Goal: Transaction & Acquisition: Download file/media

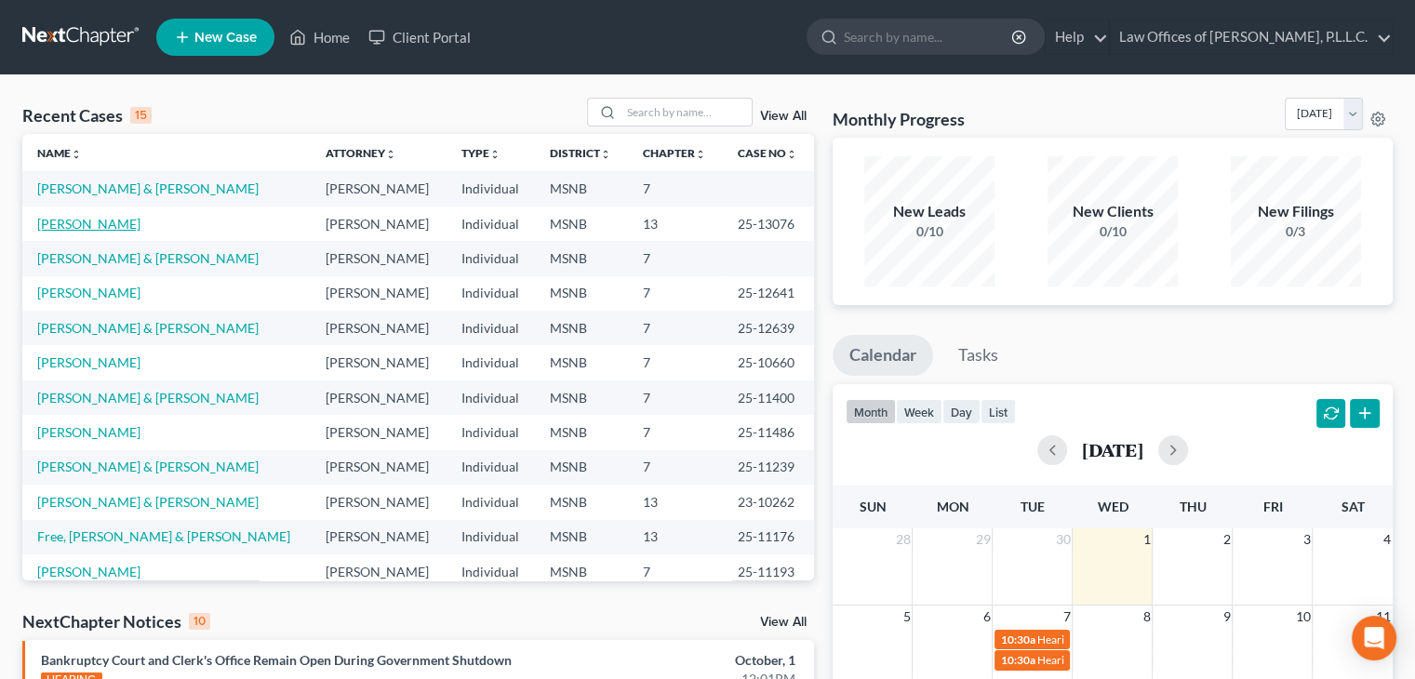
click at [82, 229] on link "[PERSON_NAME]" at bounding box center [88, 224] width 103 height 16
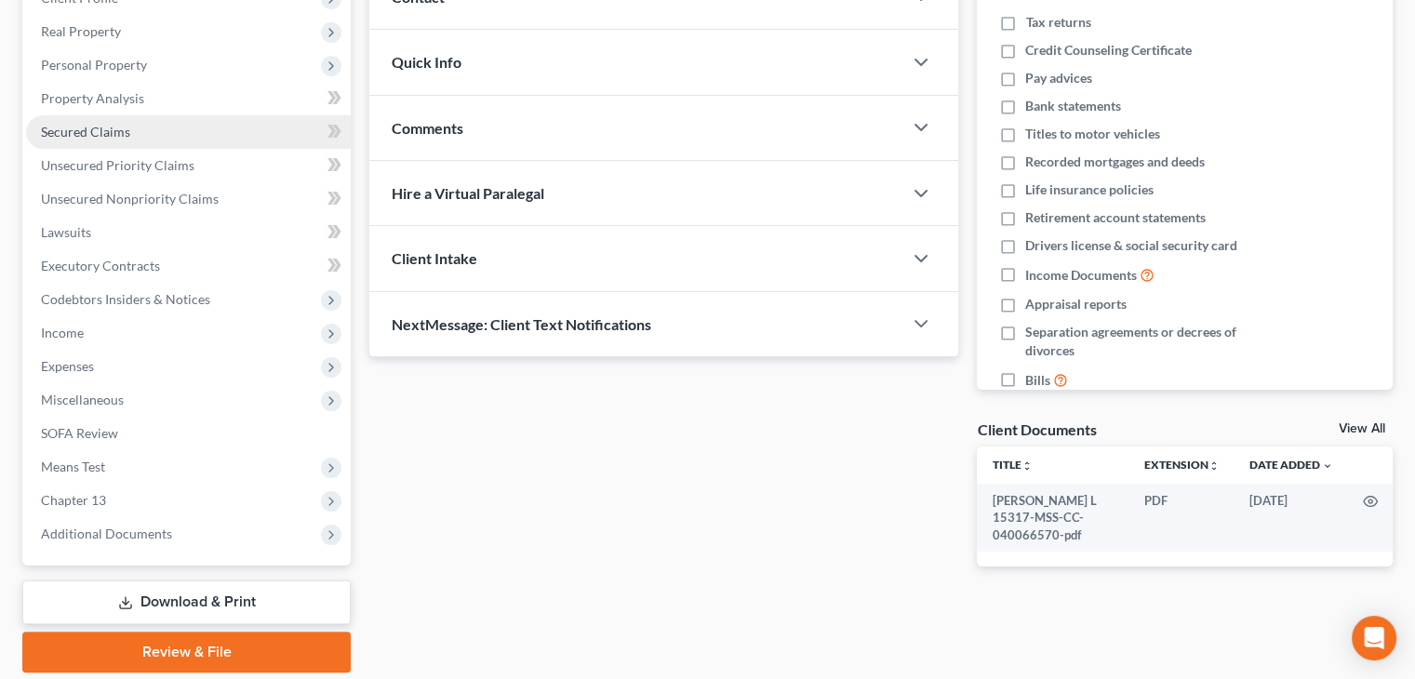
scroll to position [93, 0]
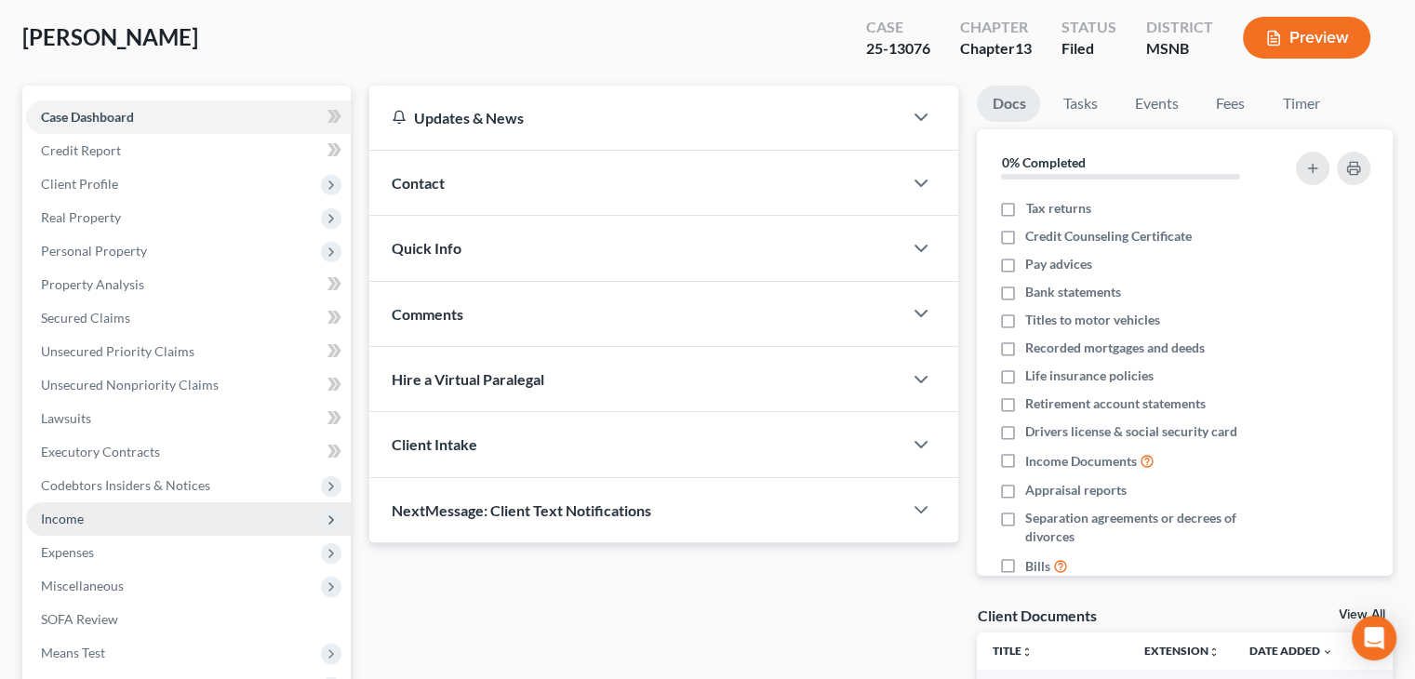
click at [67, 522] on span "Income" at bounding box center [62, 519] width 43 height 16
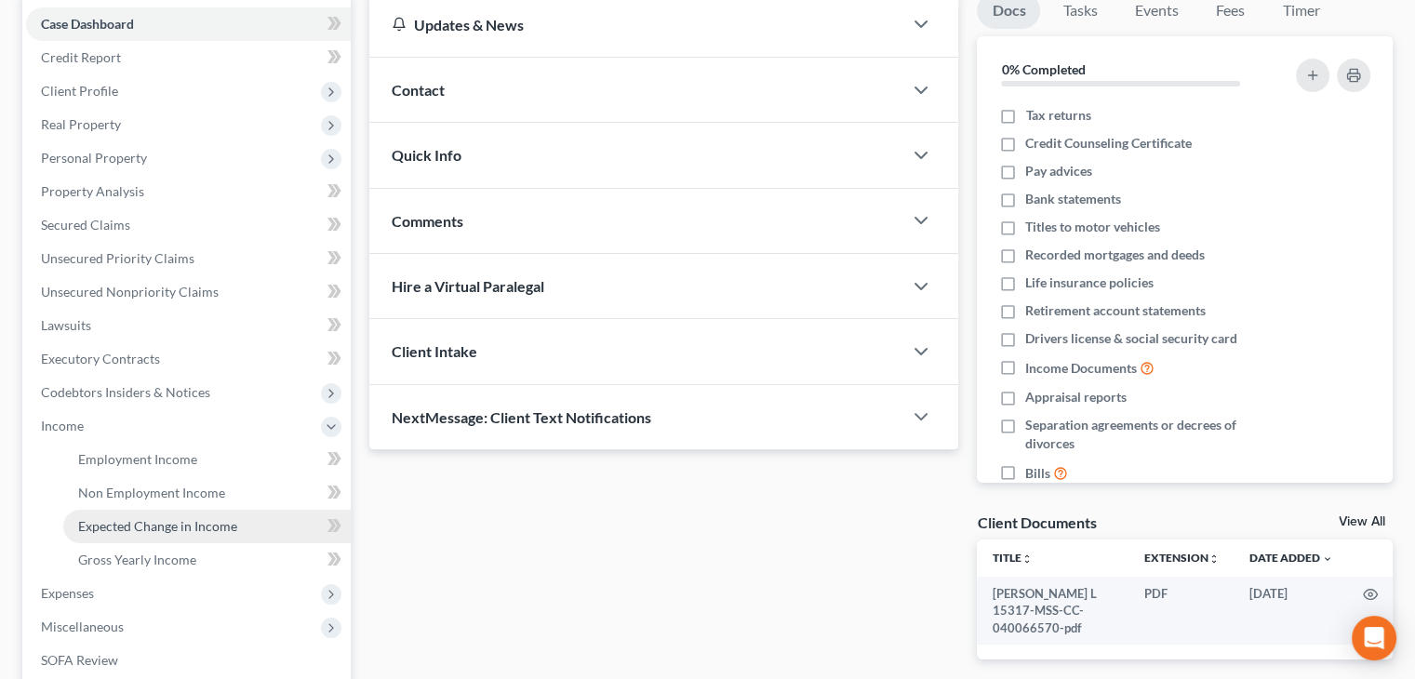
scroll to position [279, 0]
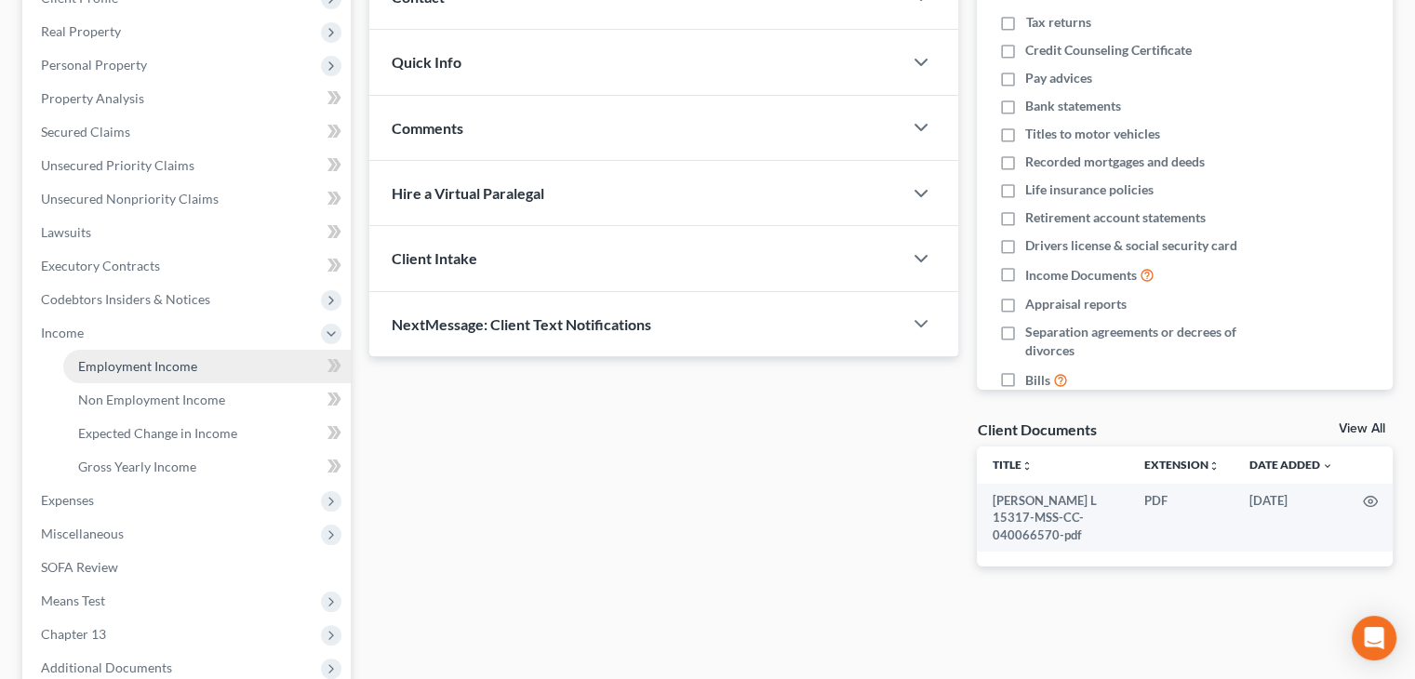
click at [154, 370] on span "Employment Income" at bounding box center [137, 366] width 119 height 16
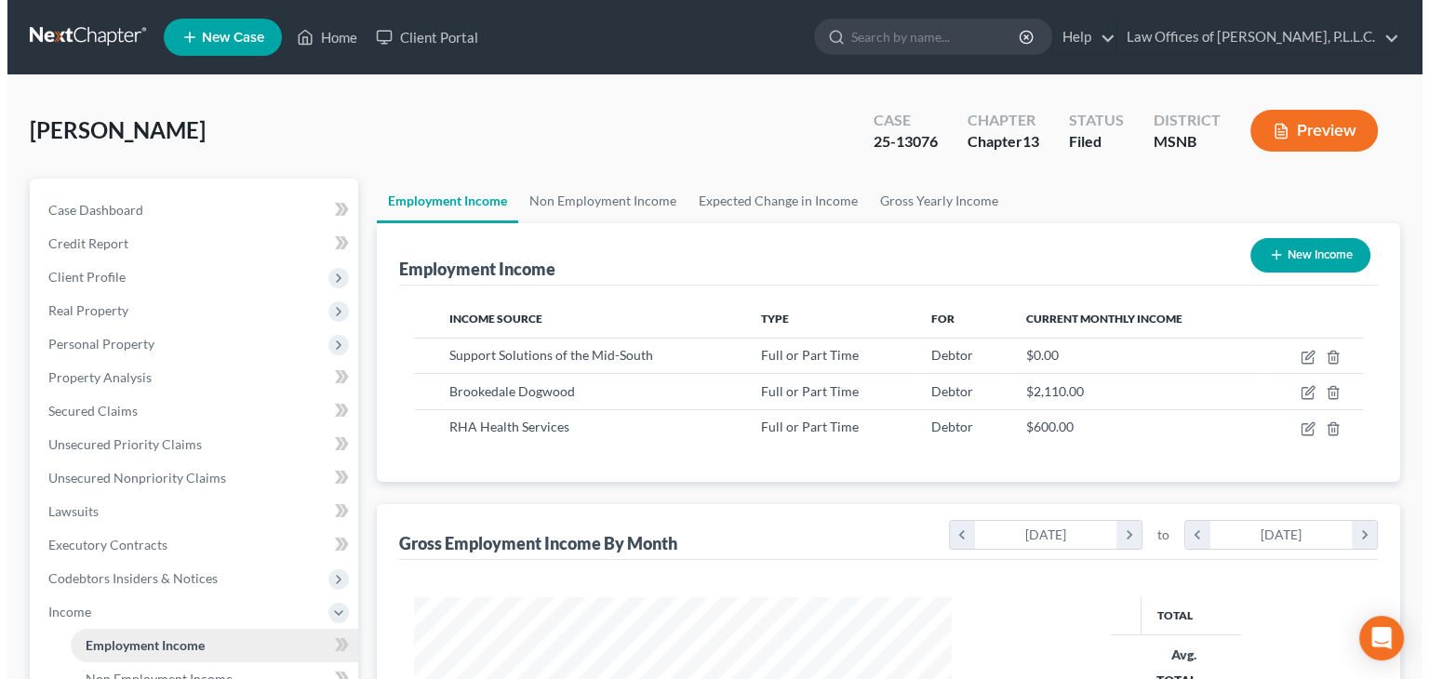
scroll to position [269, 574]
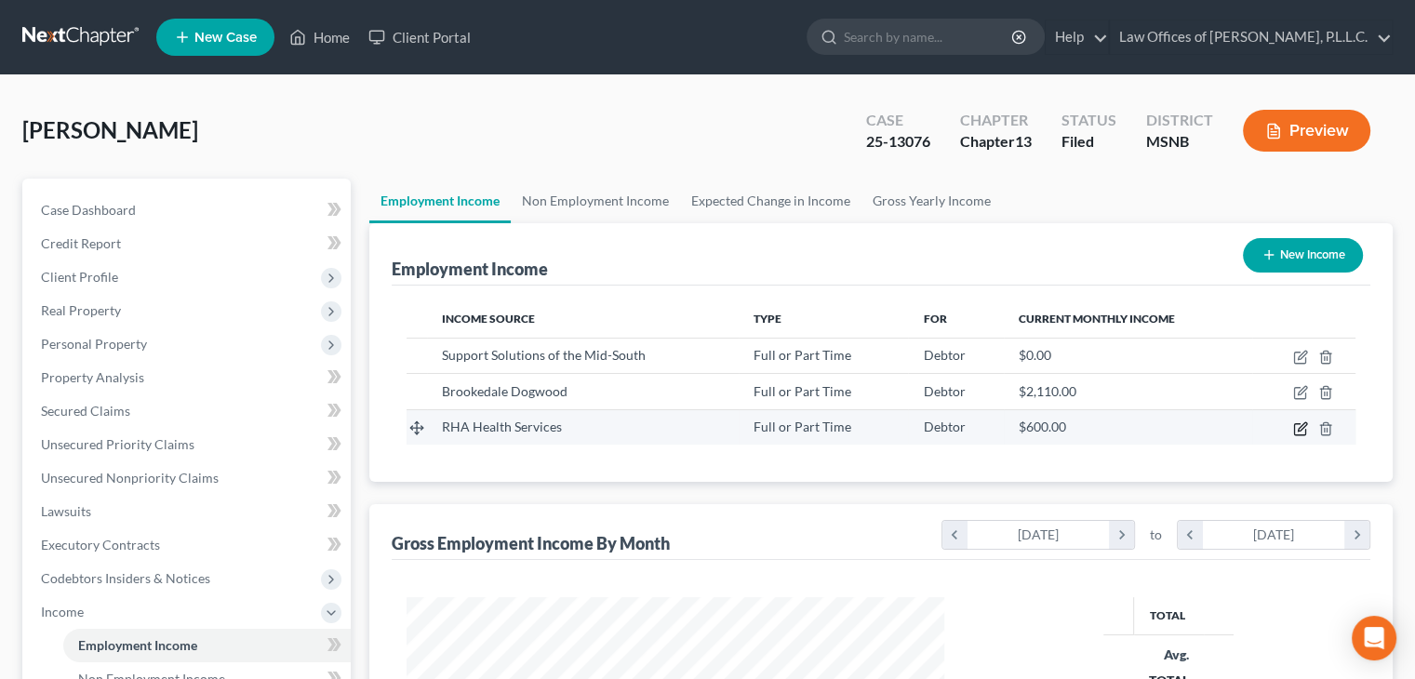
click at [1301, 428] on icon "button" at bounding box center [1302, 426] width 8 height 8
select select "0"
select select "10"
select select "1"
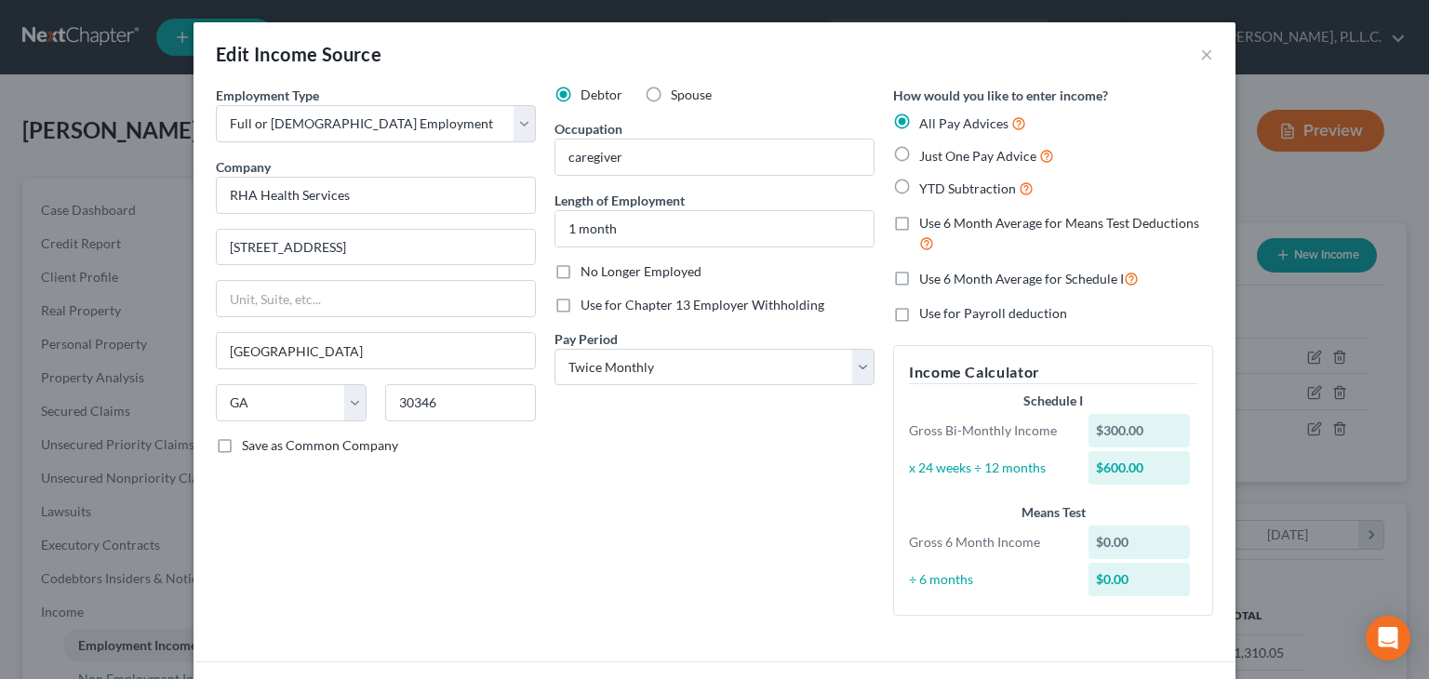
scroll to position [135, 0]
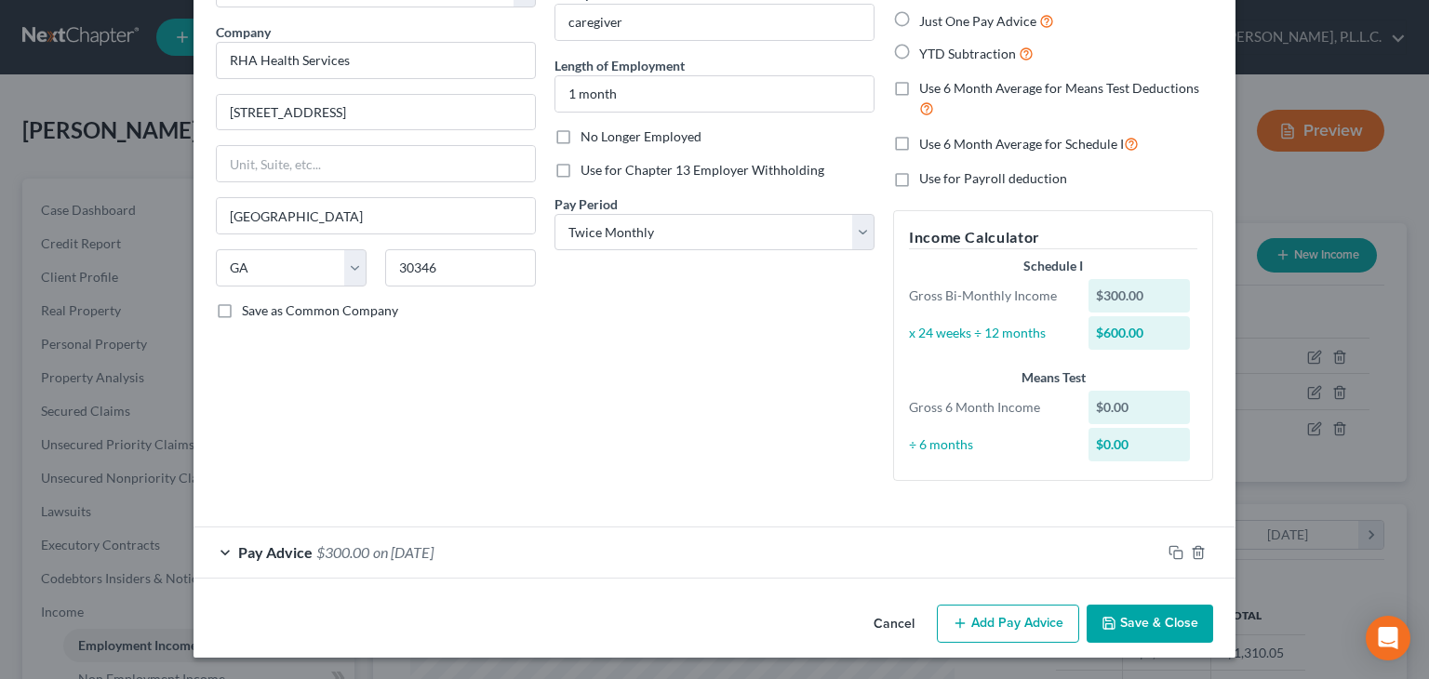
click at [224, 560] on div "Pay Advice $300.00 on [DATE]" at bounding box center [676, 551] width 967 height 49
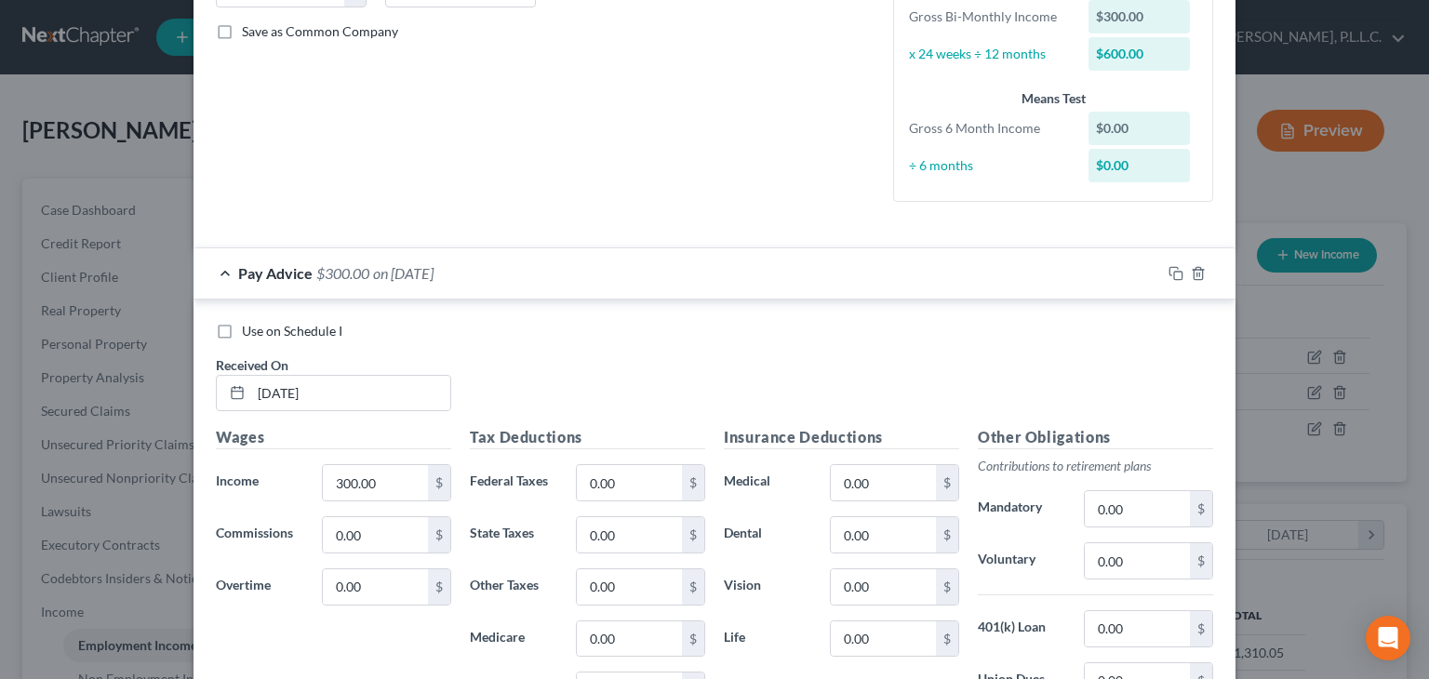
scroll to position [507, 0]
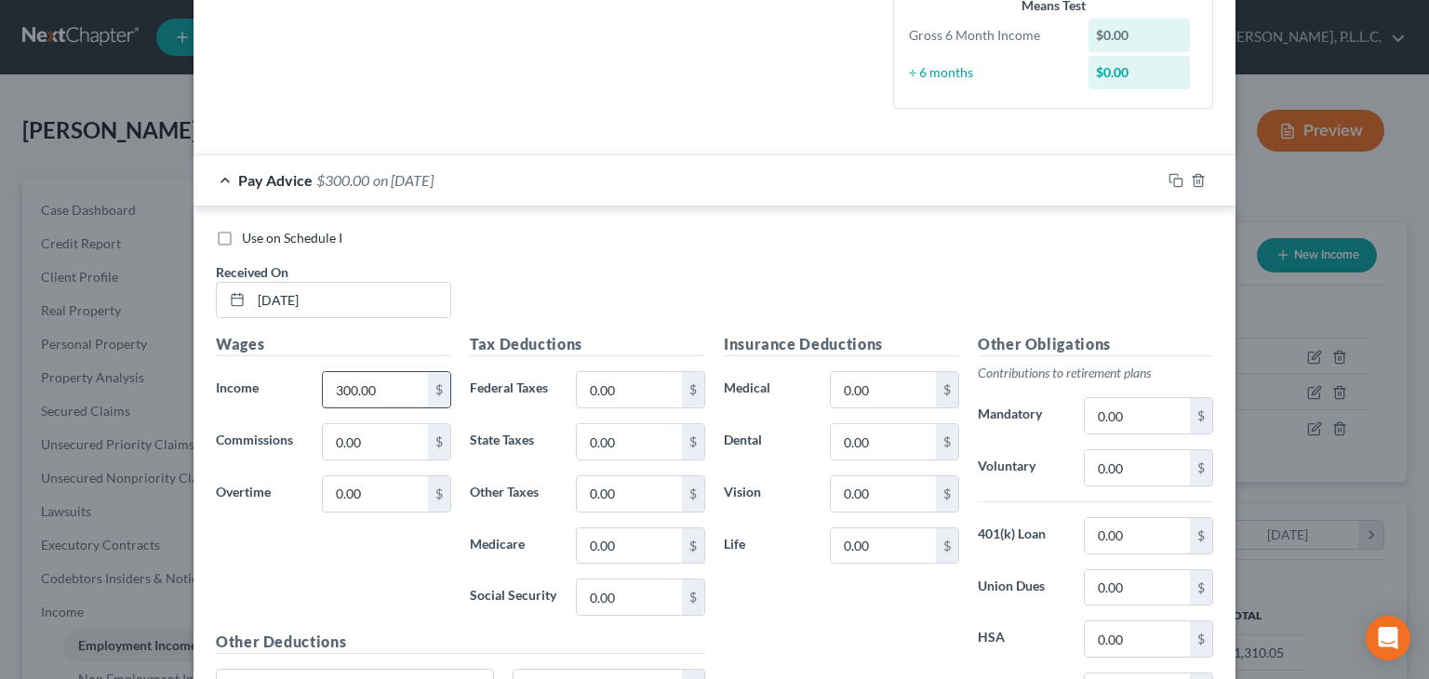
click at [379, 397] on input "300.00" at bounding box center [375, 389] width 105 height 35
type input "1,500.00"
click at [640, 394] on input "0.00" at bounding box center [629, 389] width 105 height 35
click at [242, 237] on label "Use on Schedule I" at bounding box center [292, 238] width 100 height 19
click at [249, 237] on input "Use on Schedule I" at bounding box center [255, 235] width 12 height 12
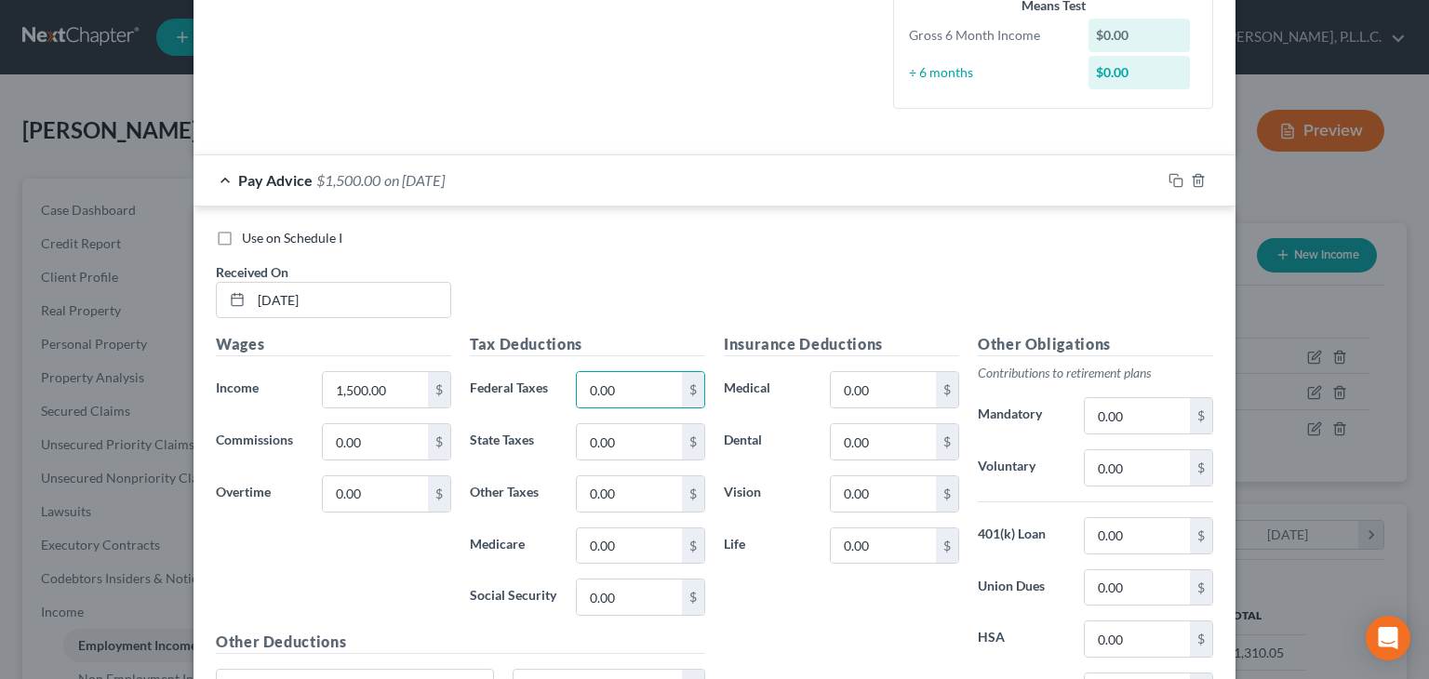
checkbox input "true"
click at [620, 394] on input "0.00" at bounding box center [629, 389] width 105 height 35
type input "50.0"
click at [625, 449] on input "0.00" at bounding box center [629, 441] width 105 height 35
type input "10"
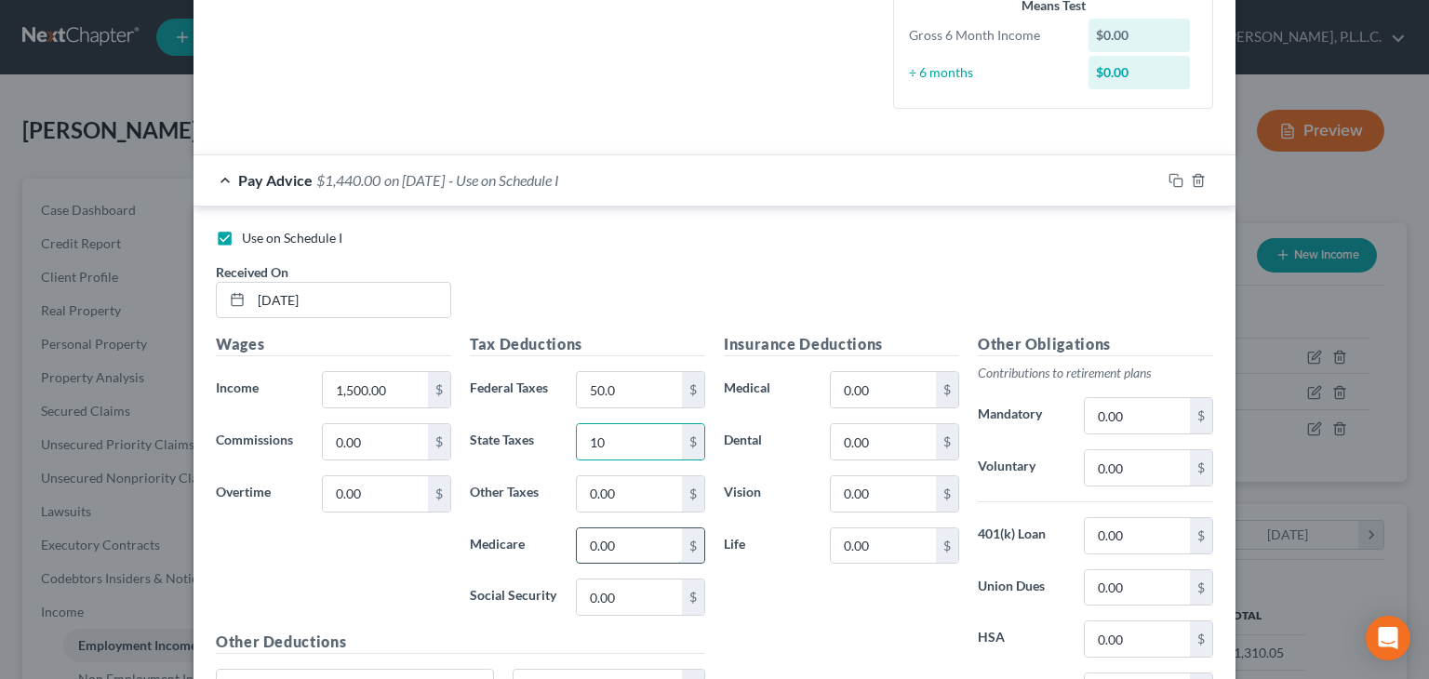
click at [638, 541] on input "0.00" at bounding box center [629, 545] width 105 height 35
type input "45"
click at [616, 601] on input "0.00" at bounding box center [629, 597] width 105 height 35
type input "75.00"
click at [393, 384] on input "1,500.00" at bounding box center [375, 389] width 105 height 35
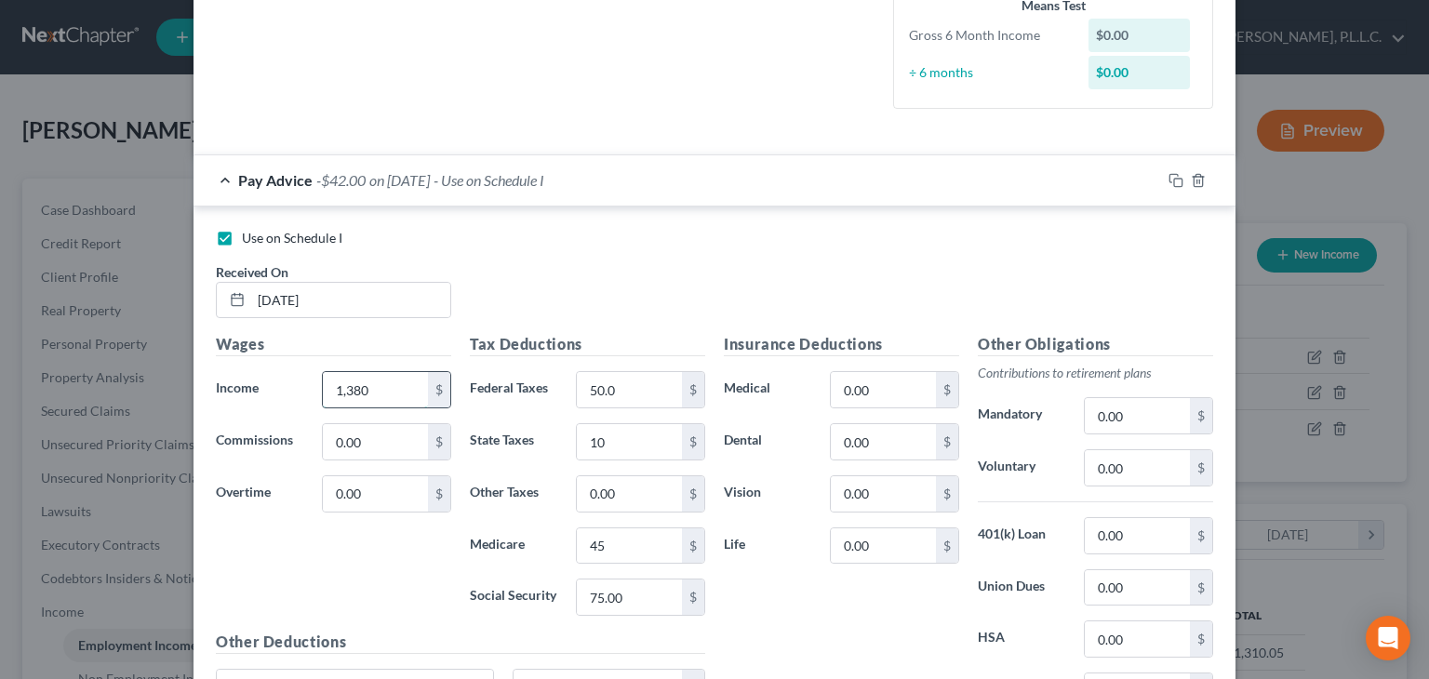
type input "1,380"
click at [774, 592] on div "Insurance Deductions Medical 0.00 $ Dental 0.00 $ Vision 0.00 $ Life 0.00 $" at bounding box center [841, 529] width 254 height 392
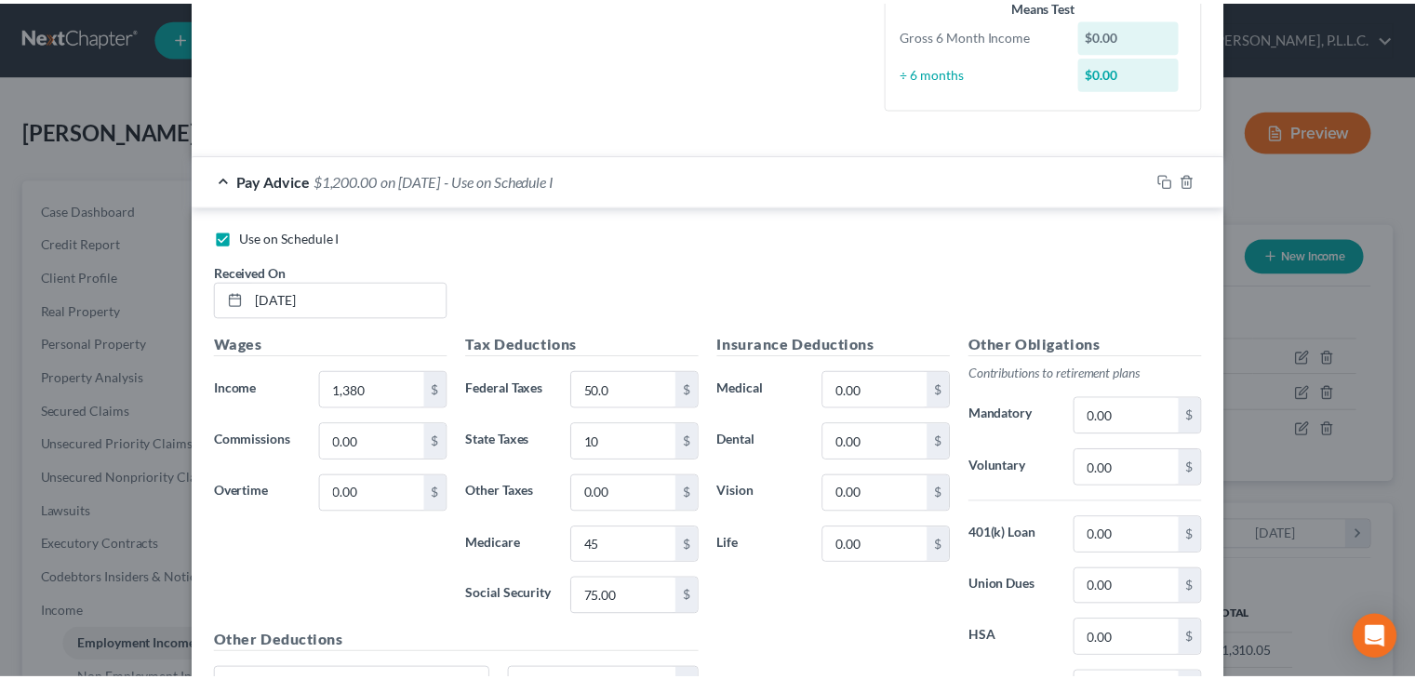
scroll to position [692, 0]
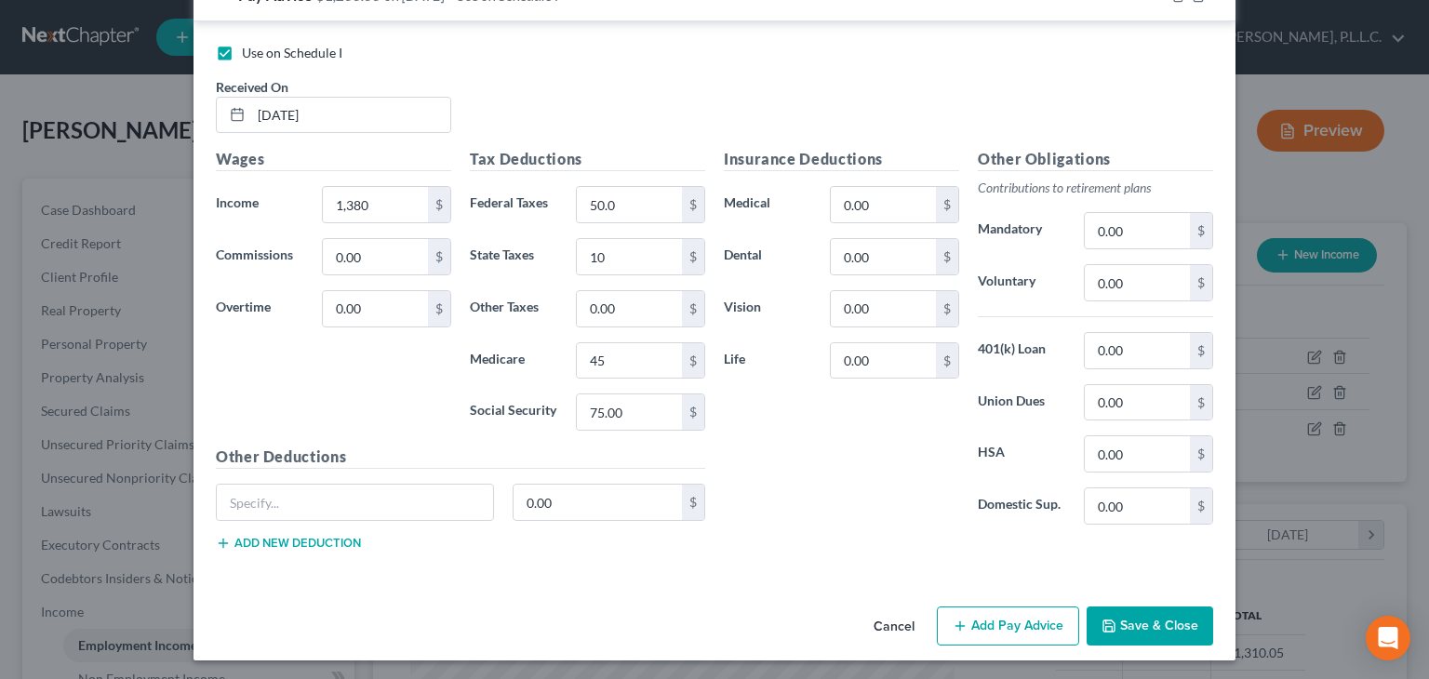
click at [1125, 635] on button "Save & Close" at bounding box center [1150, 626] width 127 height 39
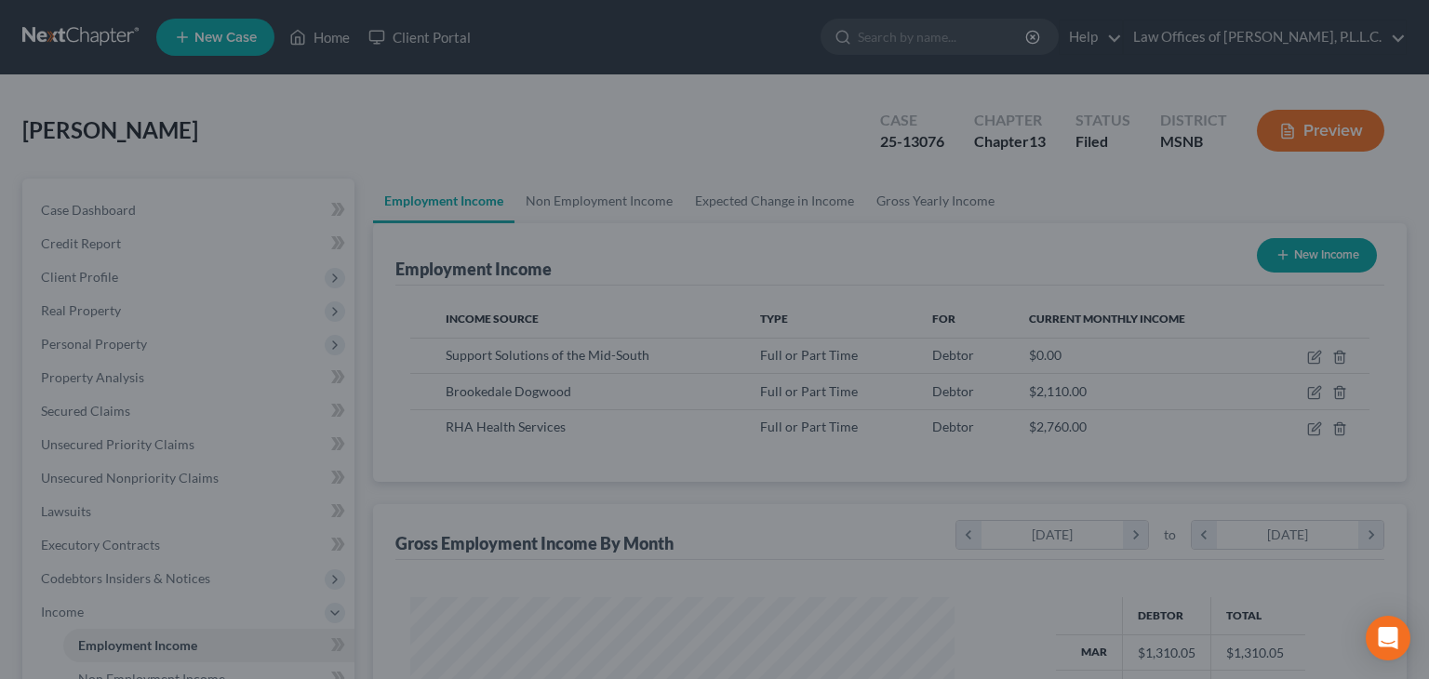
scroll to position [929942, 929699]
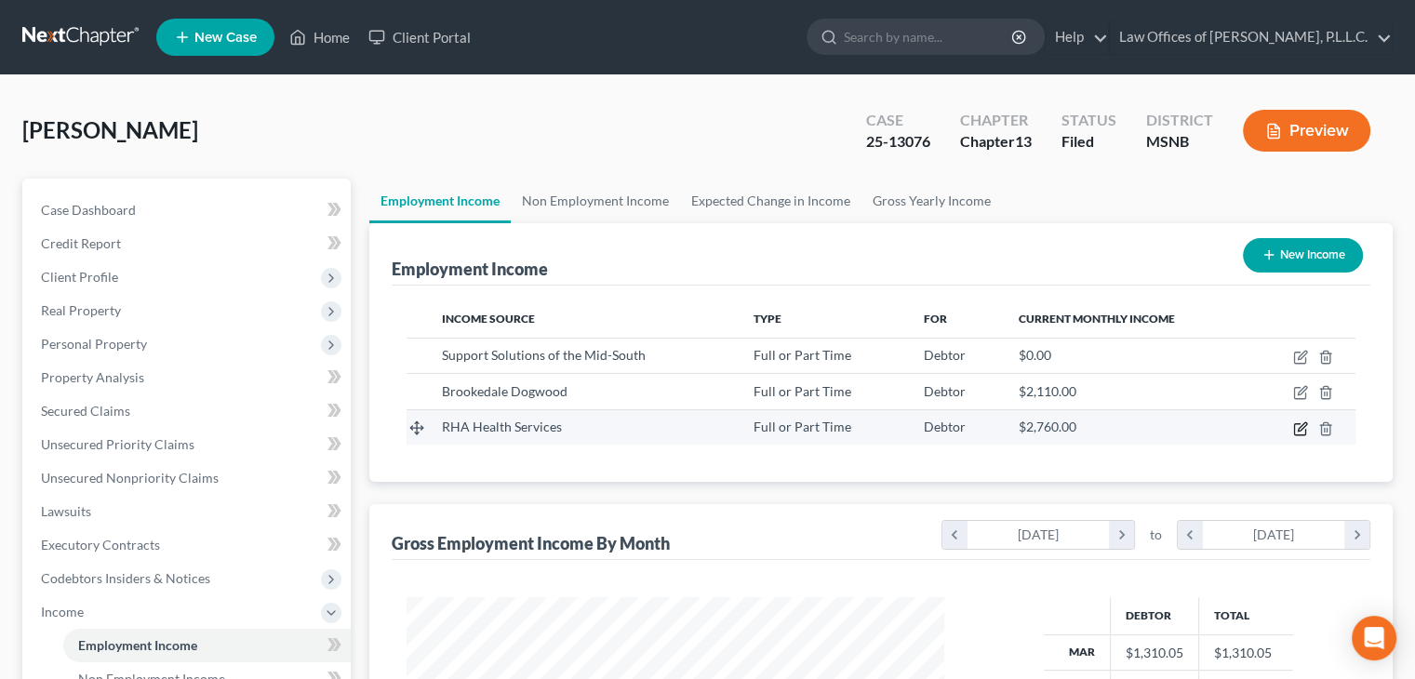
click at [1301, 433] on icon "button" at bounding box center [1300, 428] width 15 height 15
select select "0"
select select "10"
select select "1"
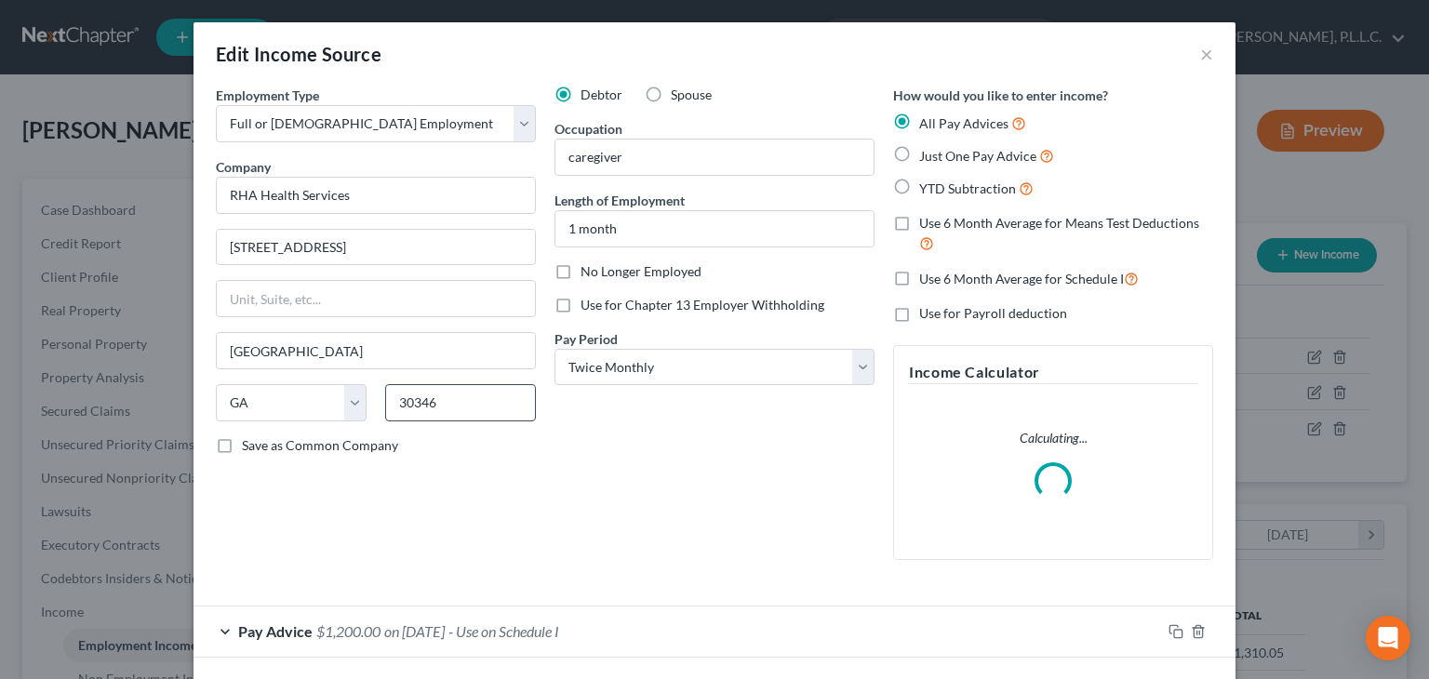
scroll to position [79, 0]
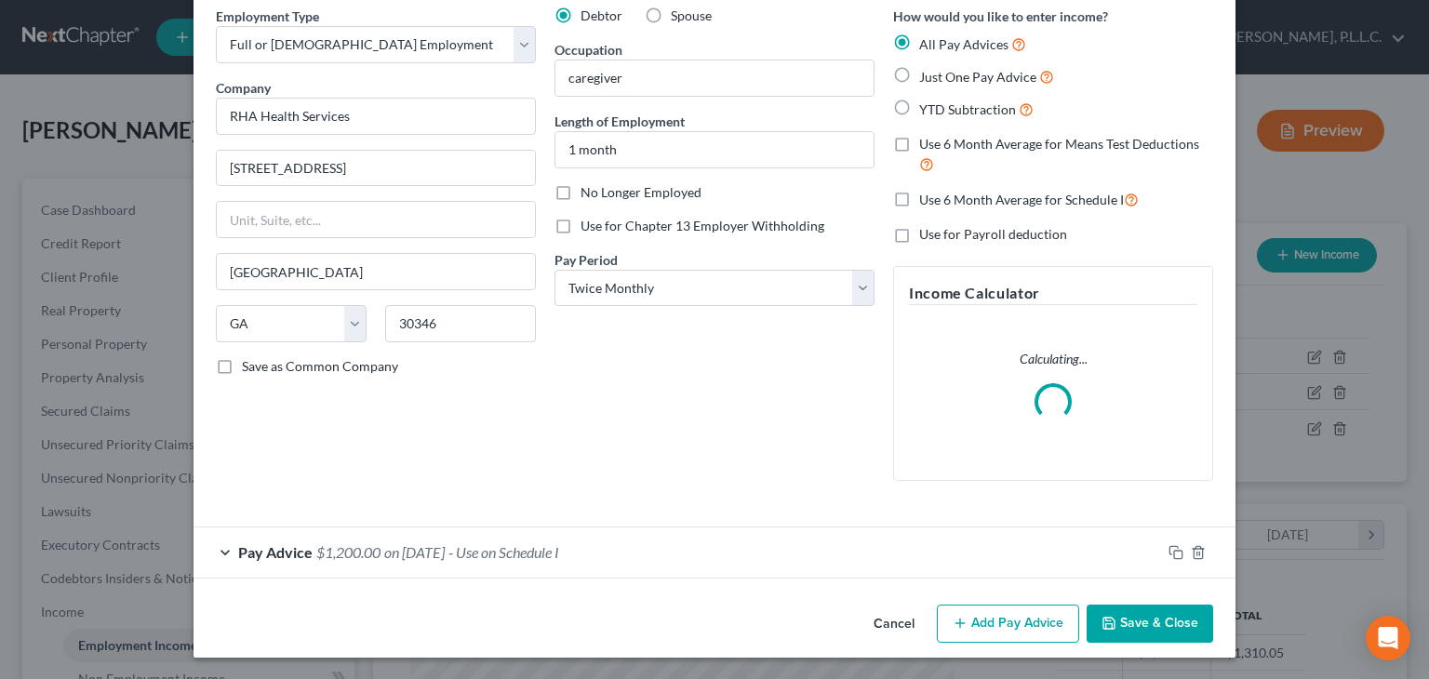
click at [220, 552] on div "Pay Advice $1,200.00 on [DATE] - Use on Schedule I" at bounding box center [676, 551] width 967 height 49
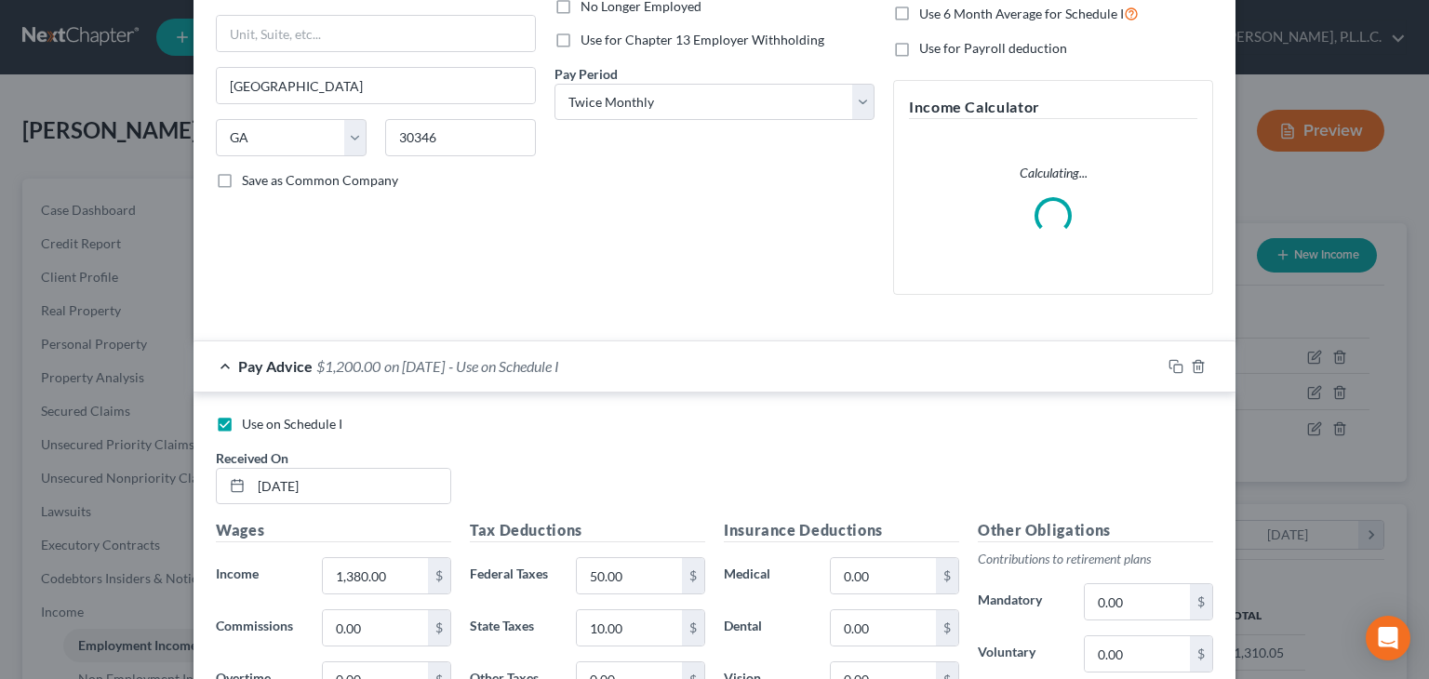
scroll to position [358, 0]
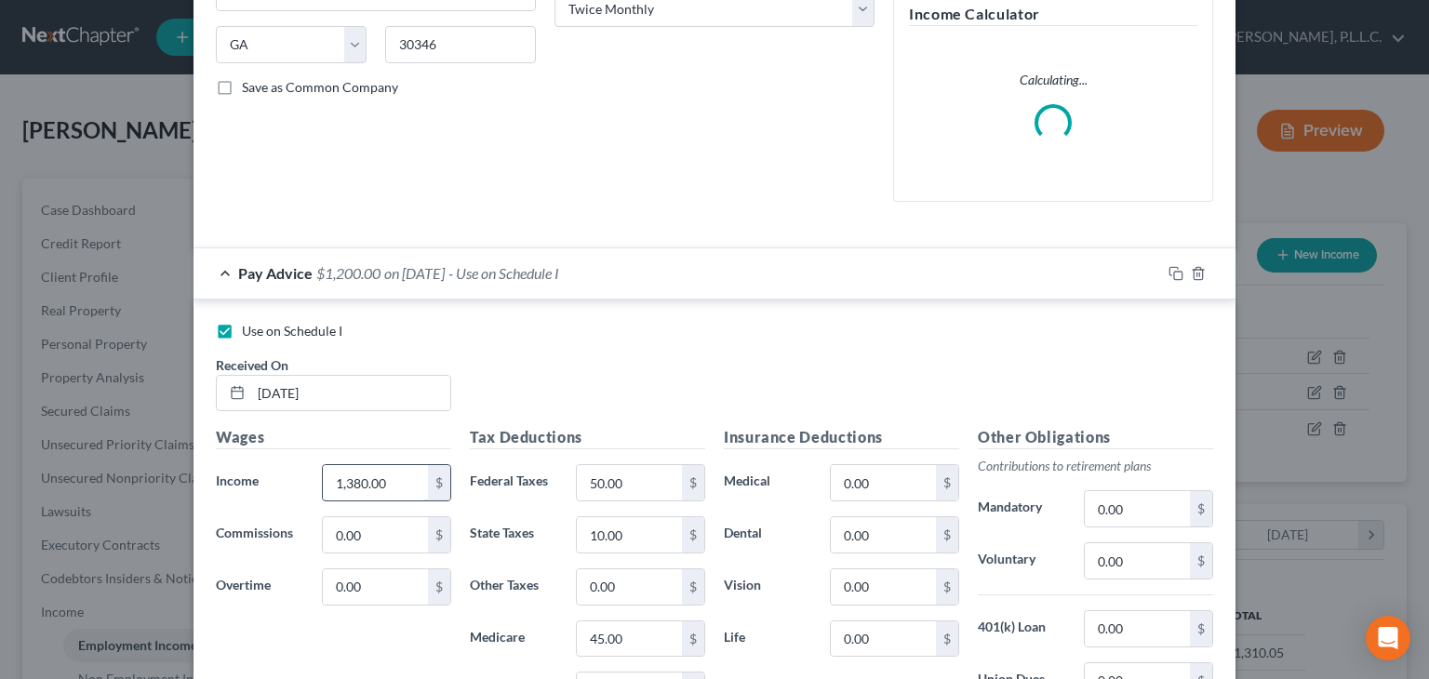
click at [377, 482] on input "1,380.00" at bounding box center [375, 482] width 105 height 35
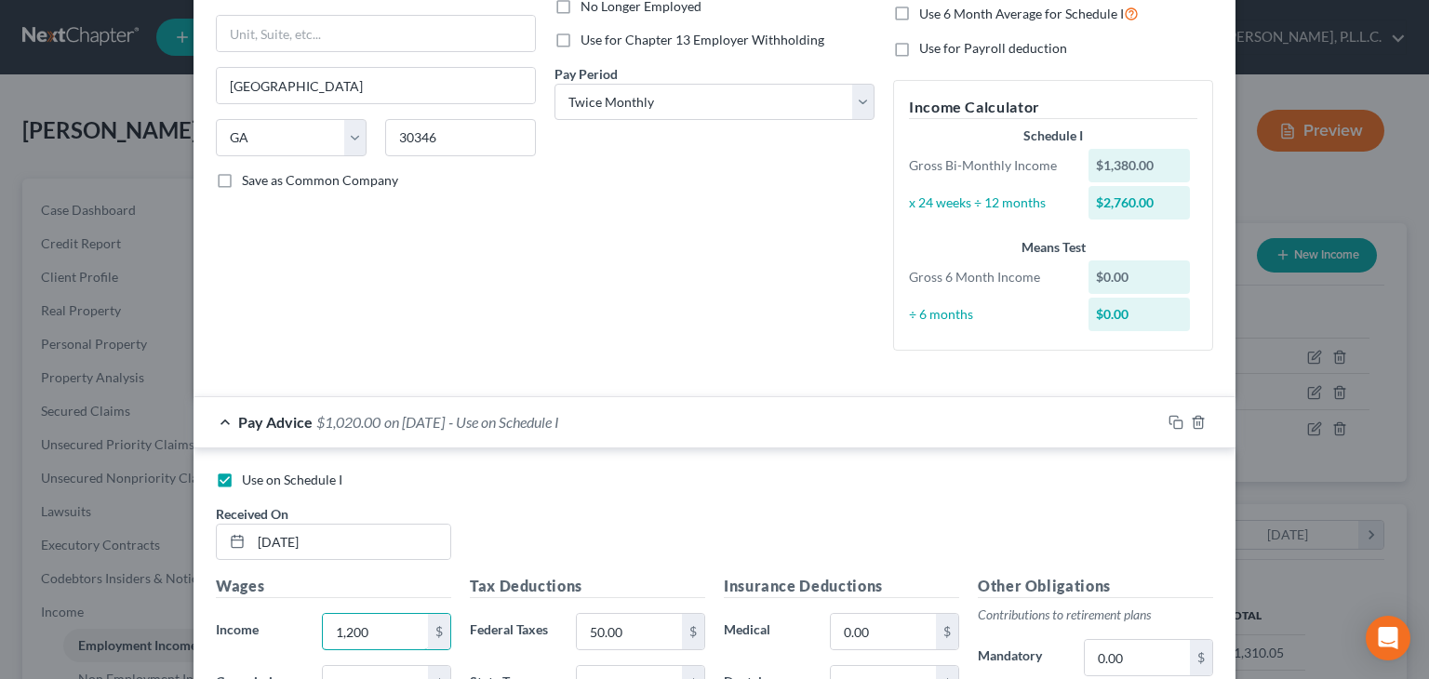
type input "1,200"
click at [640, 633] on input "50.00" at bounding box center [629, 631] width 105 height 35
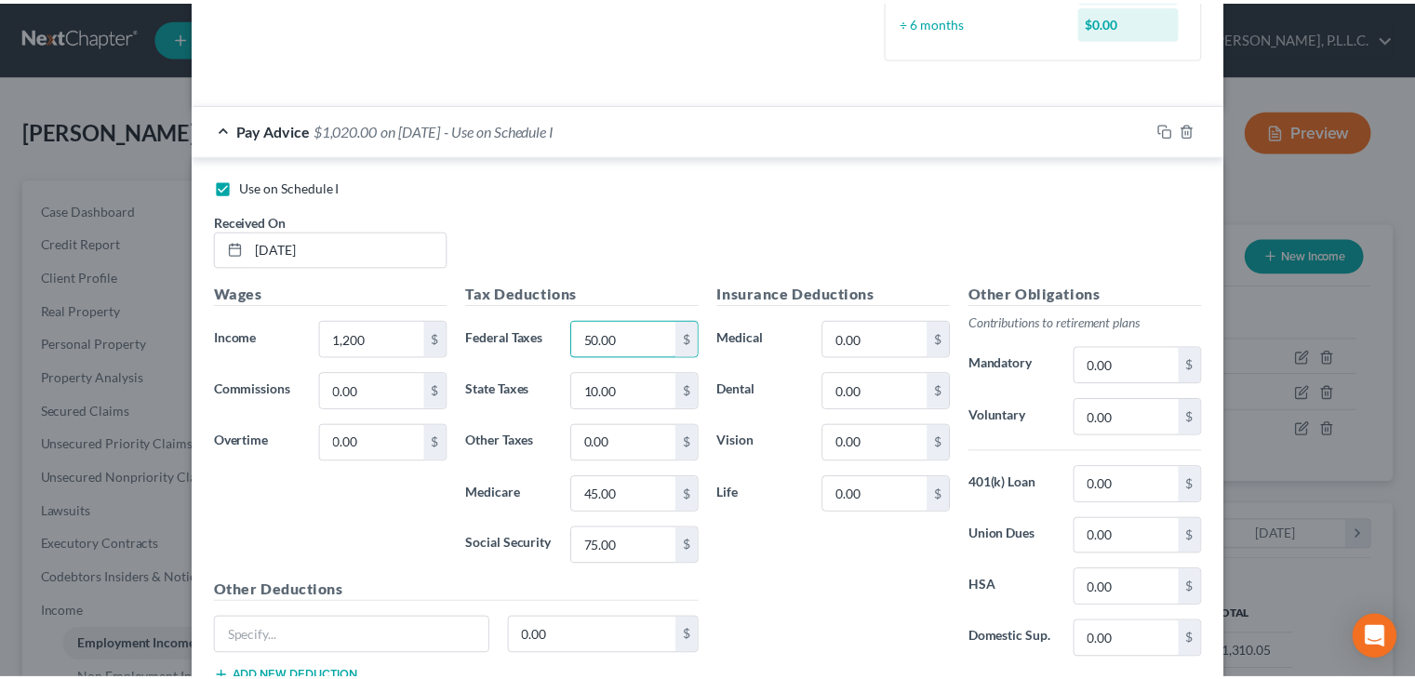
scroll to position [692, 0]
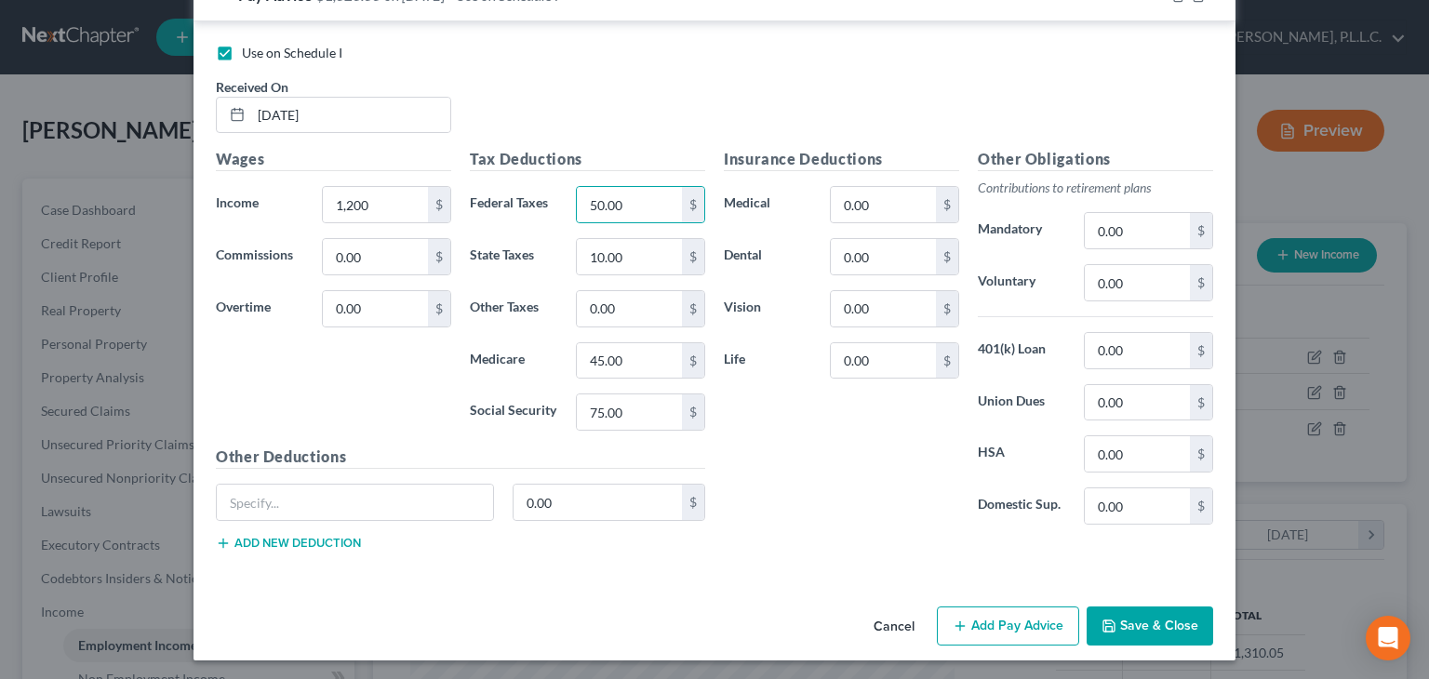
click at [1125, 619] on button "Save & Close" at bounding box center [1150, 626] width 127 height 39
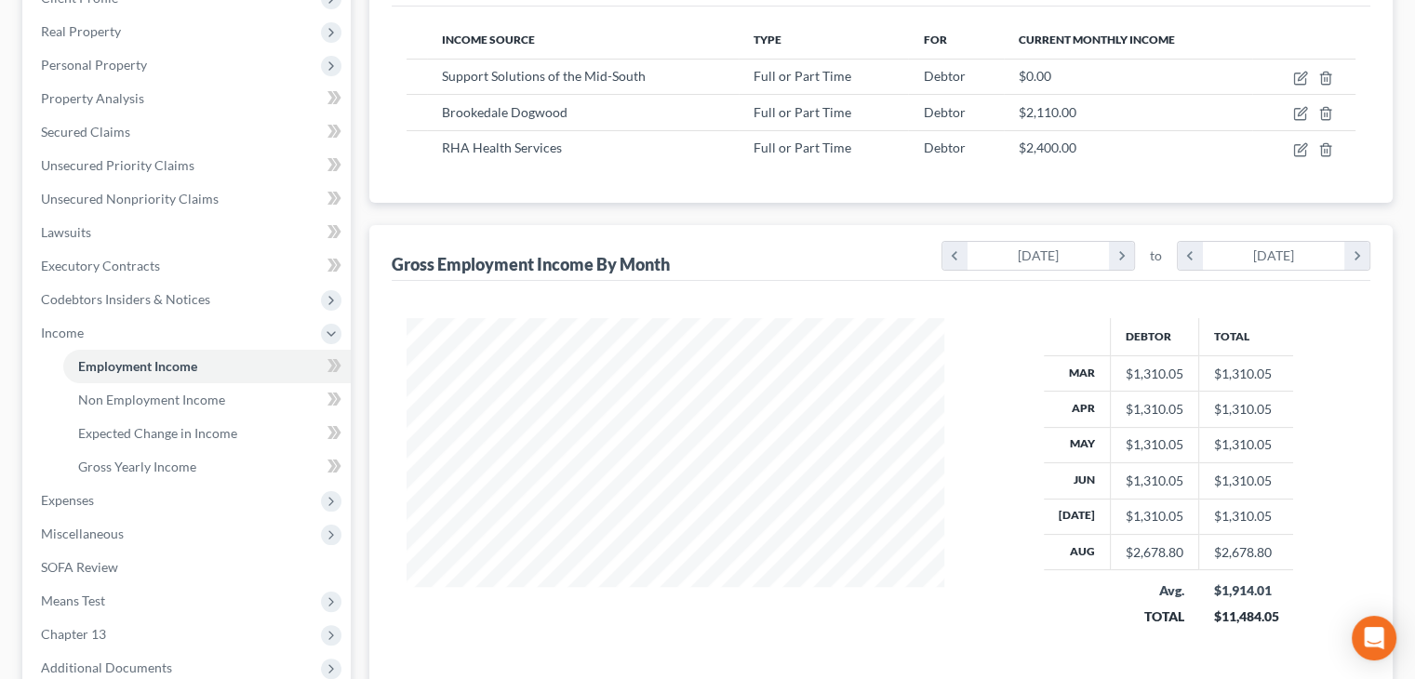
scroll to position [372, 0]
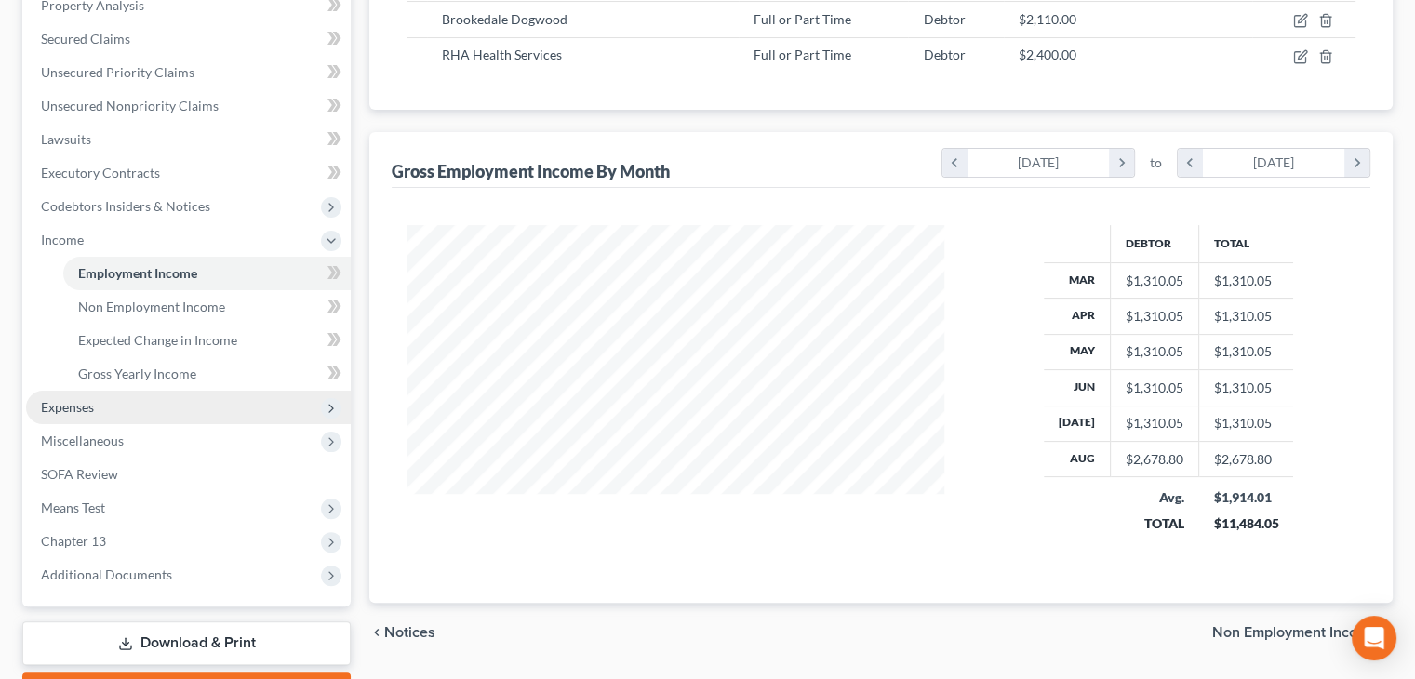
click at [92, 414] on span "Expenses" at bounding box center [67, 407] width 53 height 16
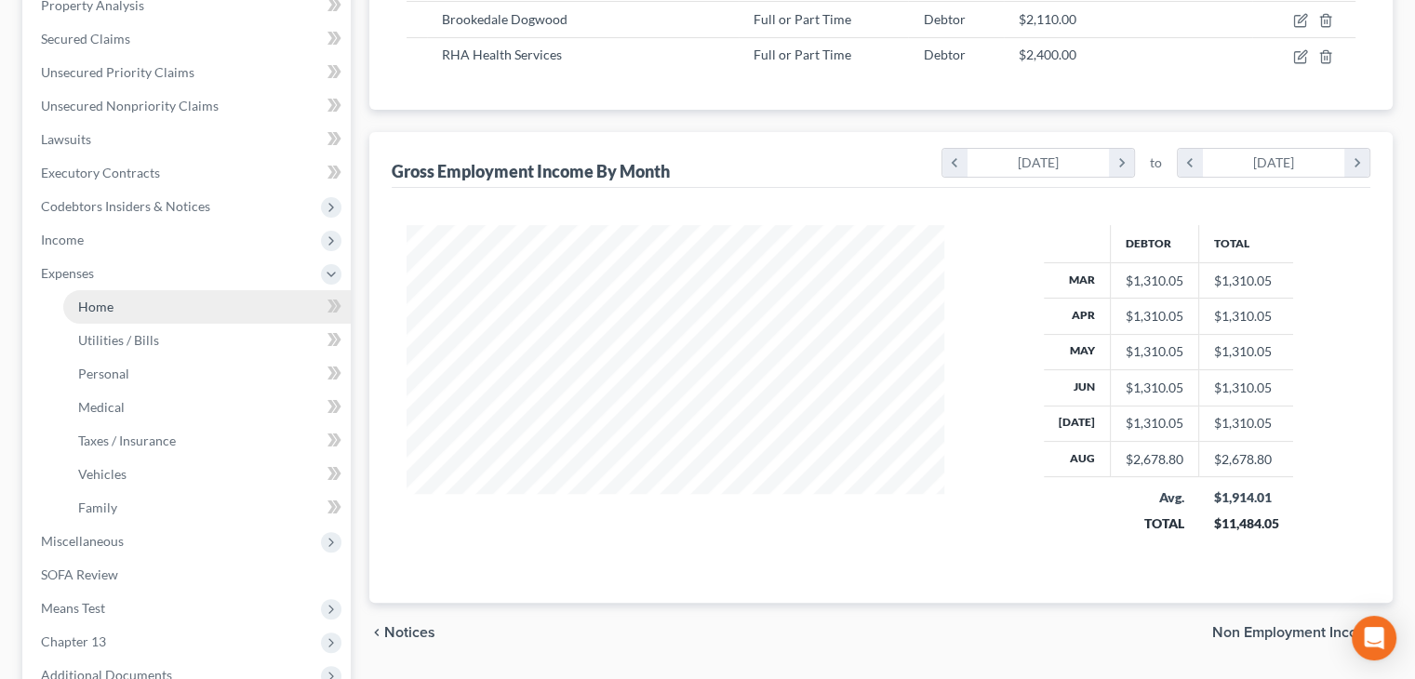
click at [97, 307] on span "Home" at bounding box center [95, 307] width 35 height 16
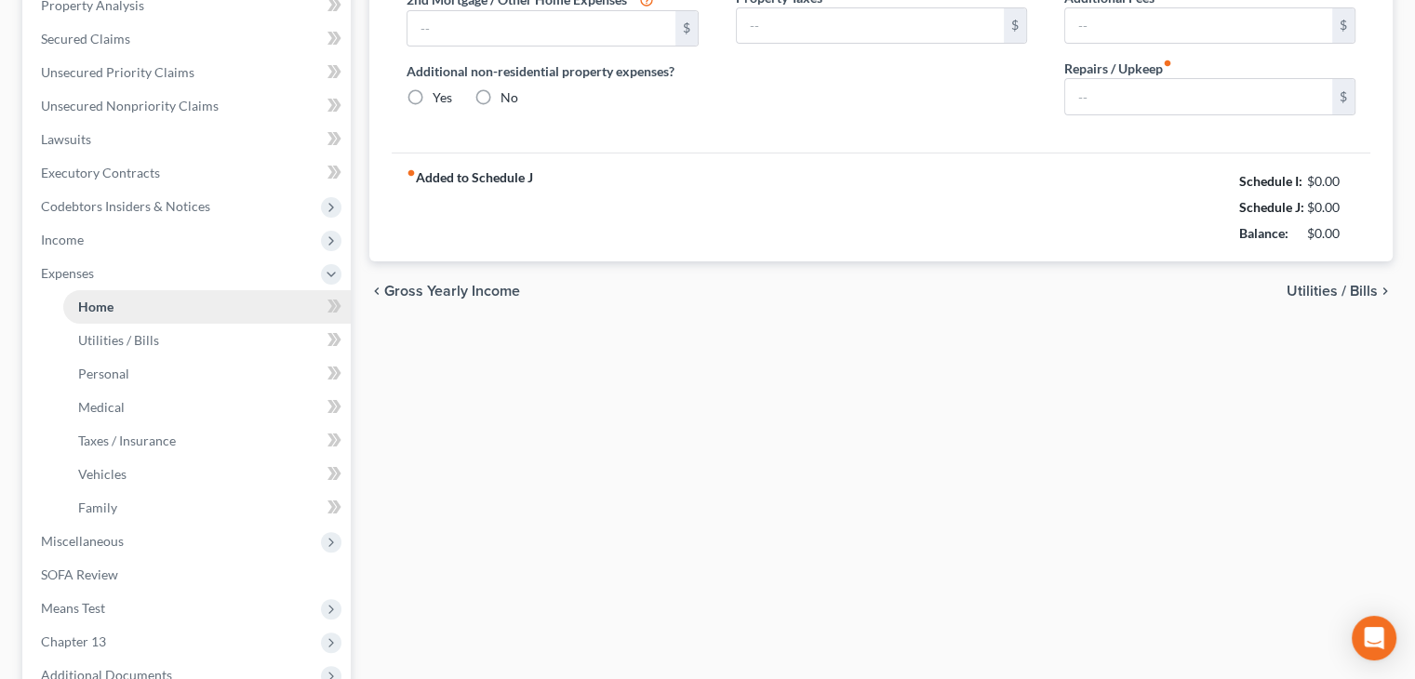
type input "0.00"
radio input "true"
type input "0.00"
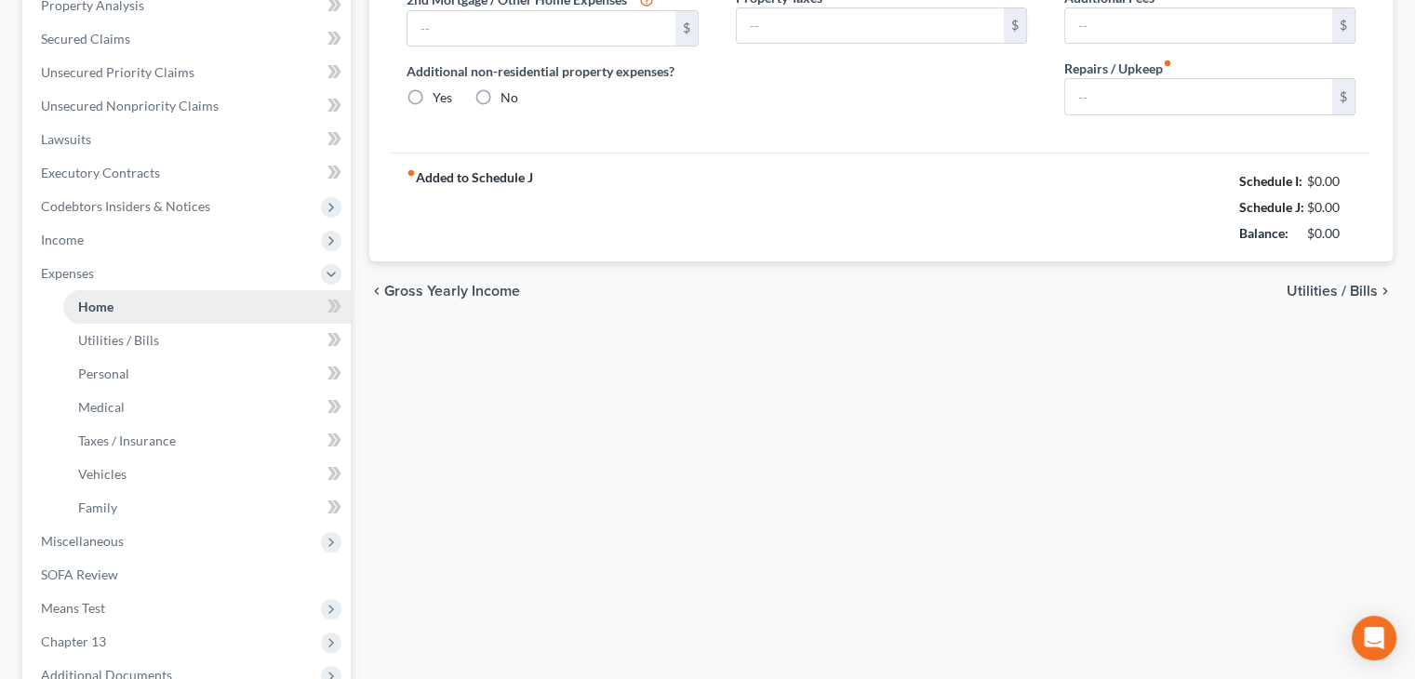
type input "0.00"
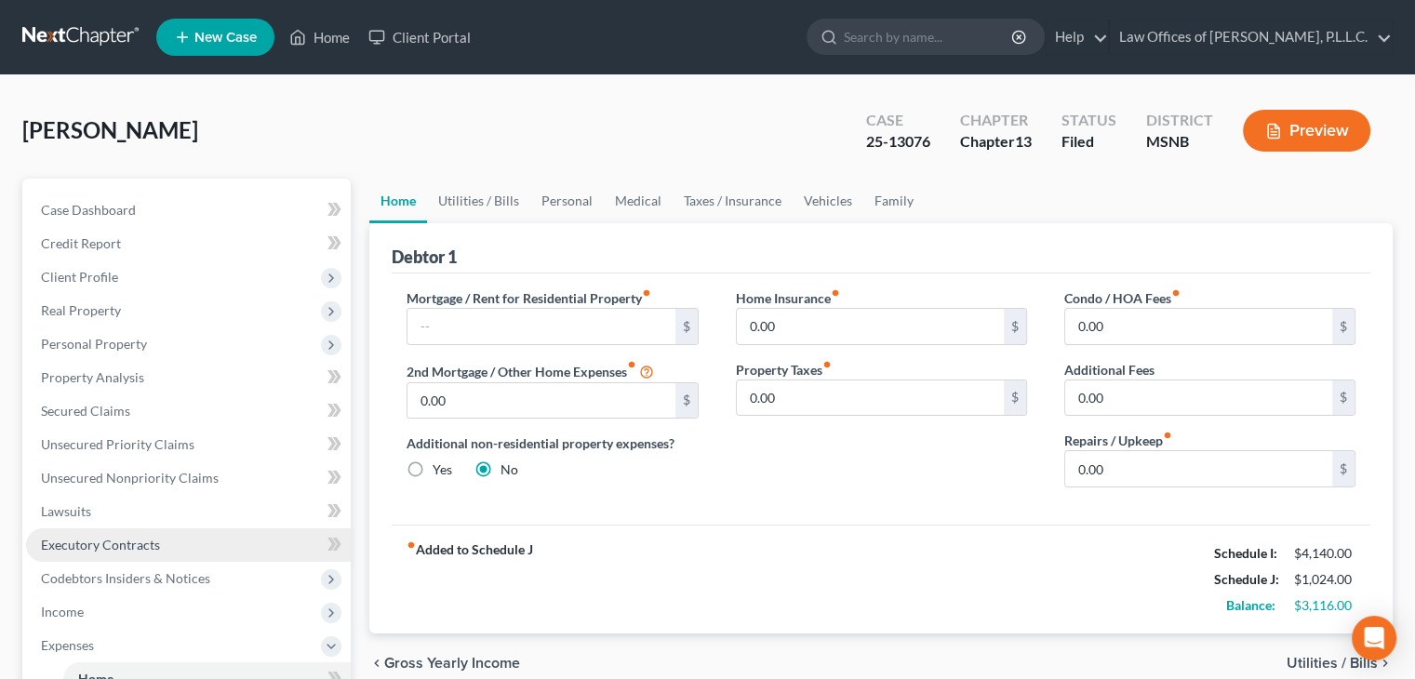
scroll to position [186, 0]
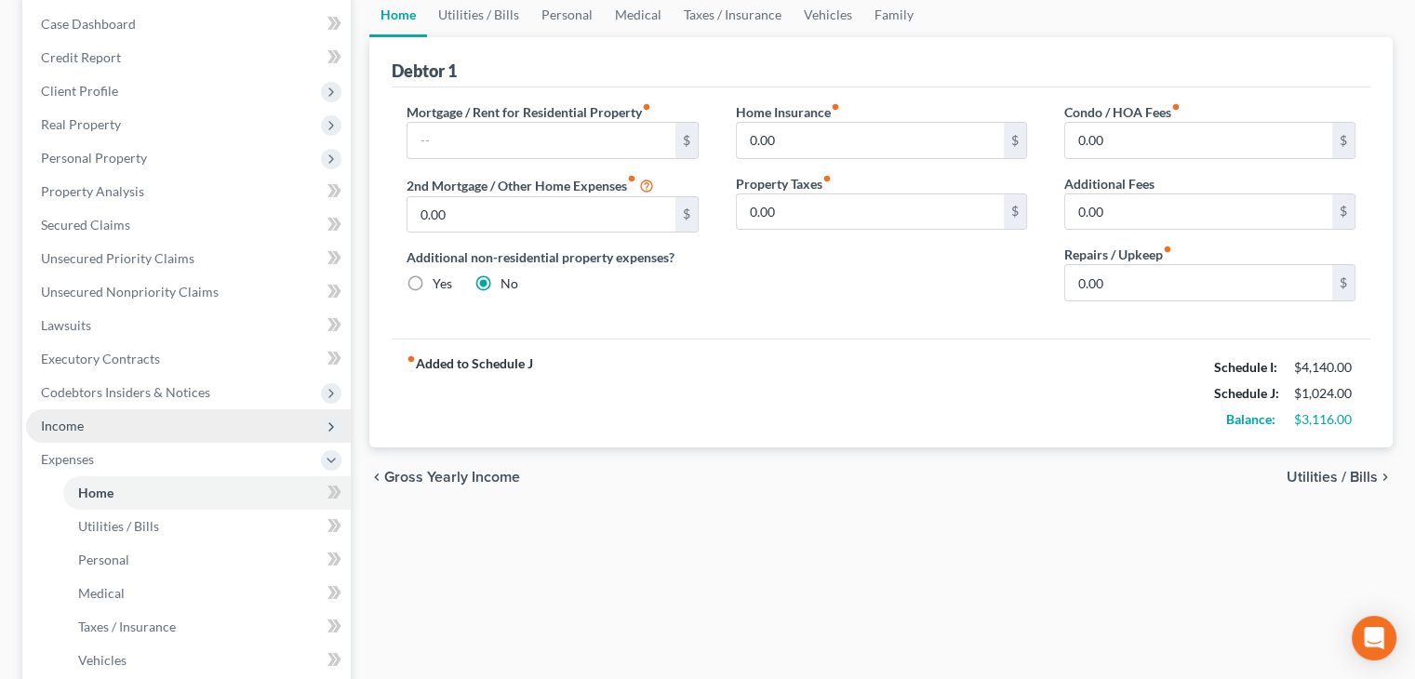
click at [101, 433] on span "Income" at bounding box center [188, 425] width 325 height 33
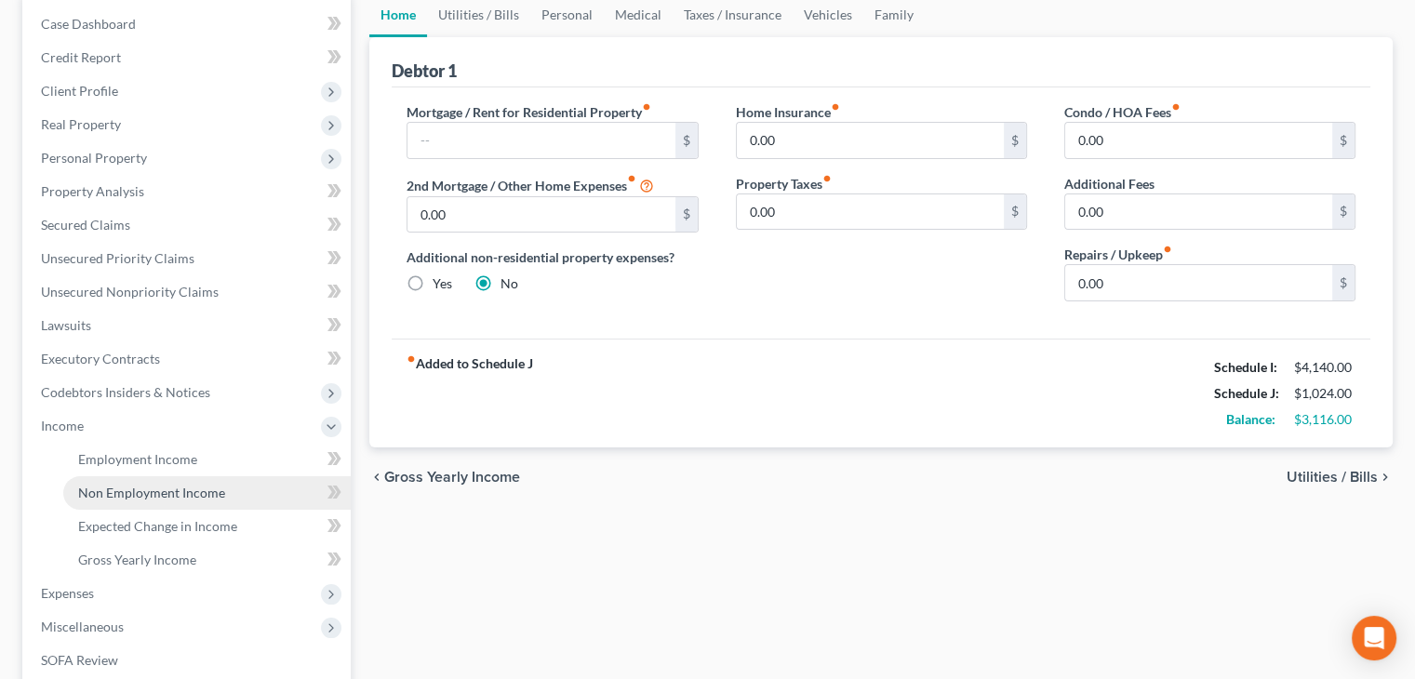
click at [119, 497] on span "Non Employment Income" at bounding box center [151, 493] width 147 height 16
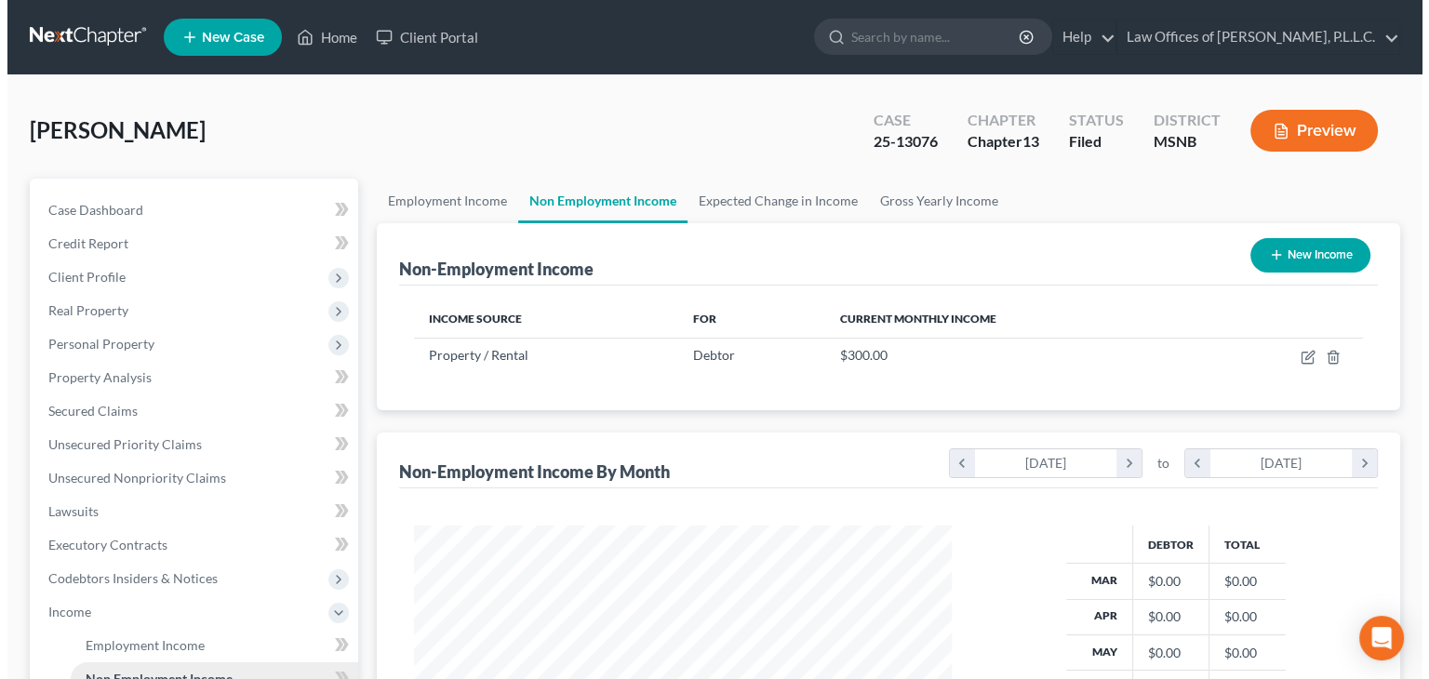
scroll to position [331, 574]
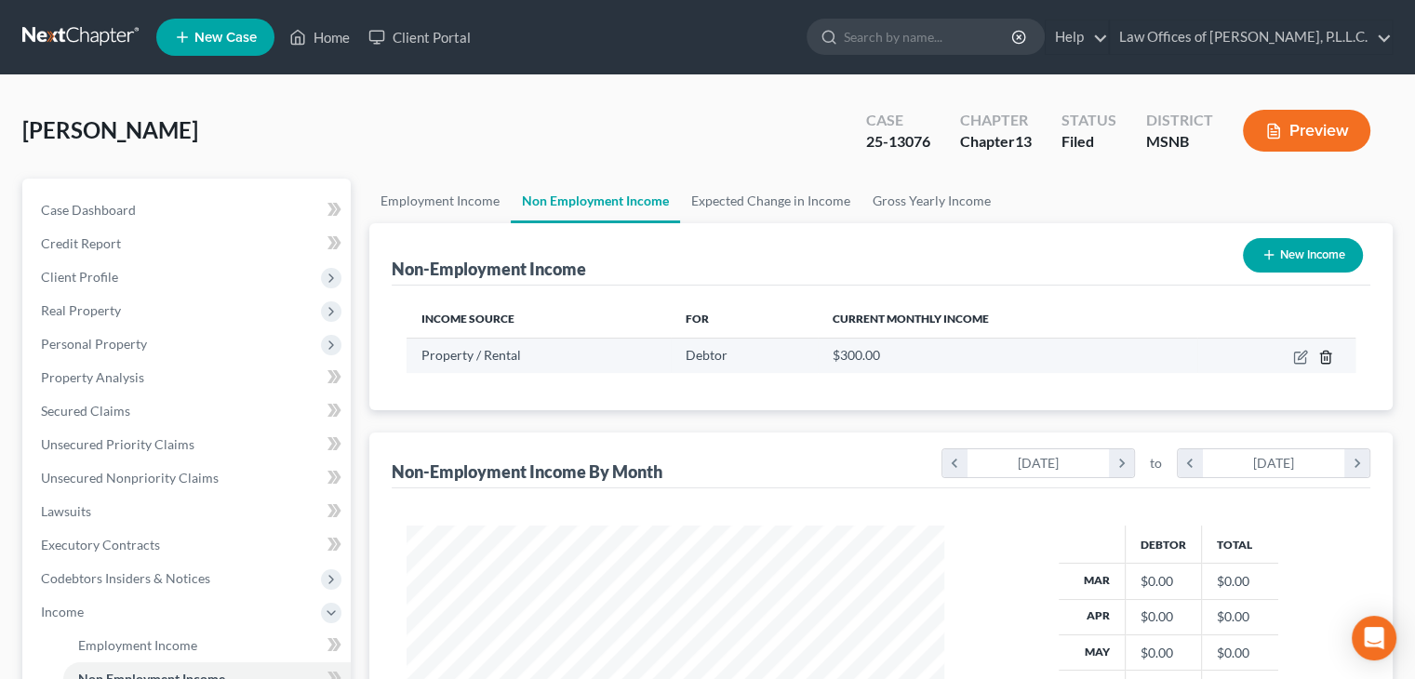
click at [1325, 354] on polyline "button" at bounding box center [1325, 354] width 11 height 0
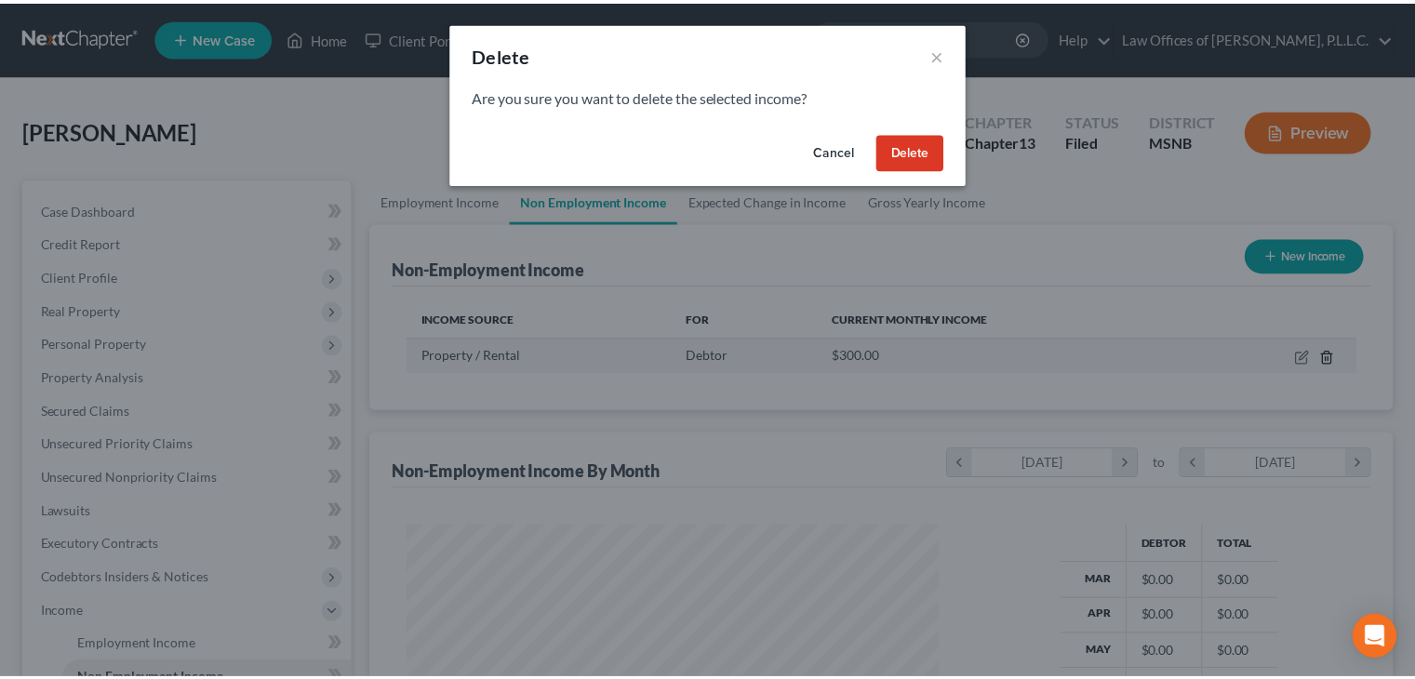
scroll to position [331, 580]
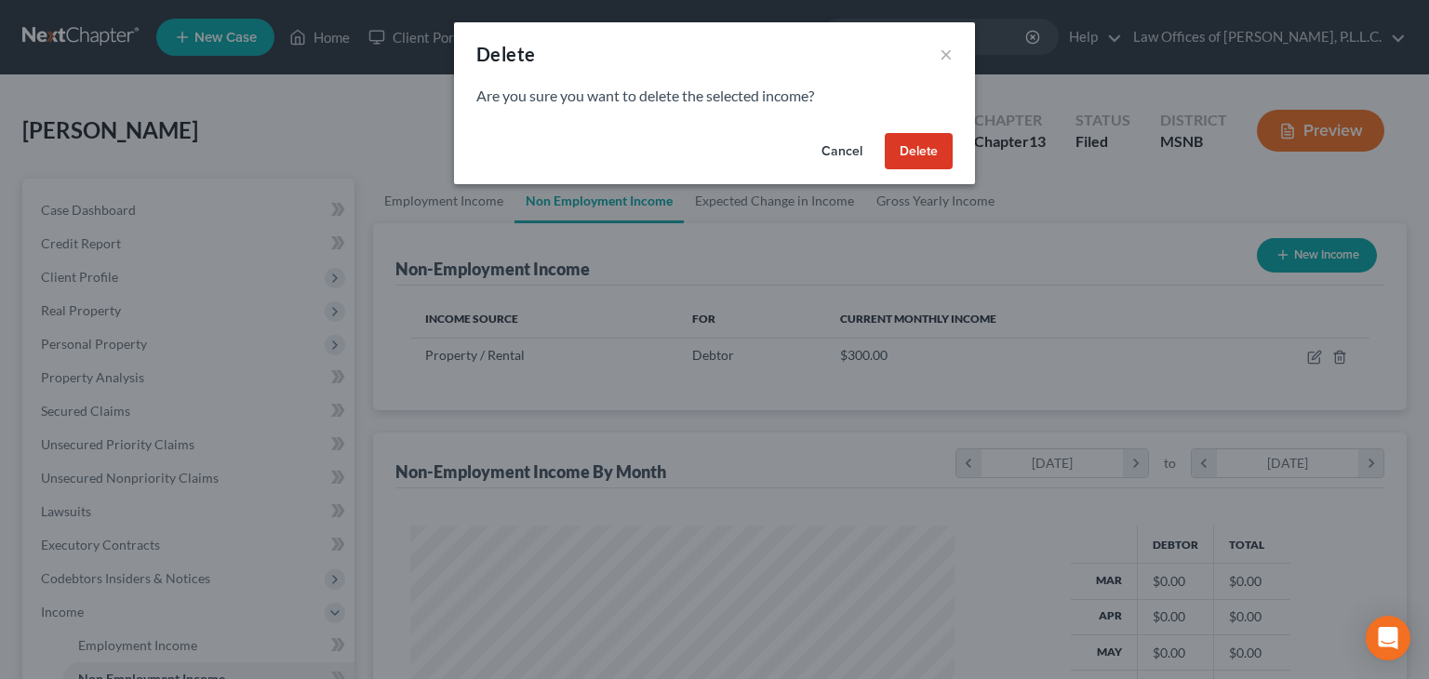
click at [935, 153] on button "Delete" at bounding box center [919, 151] width 68 height 37
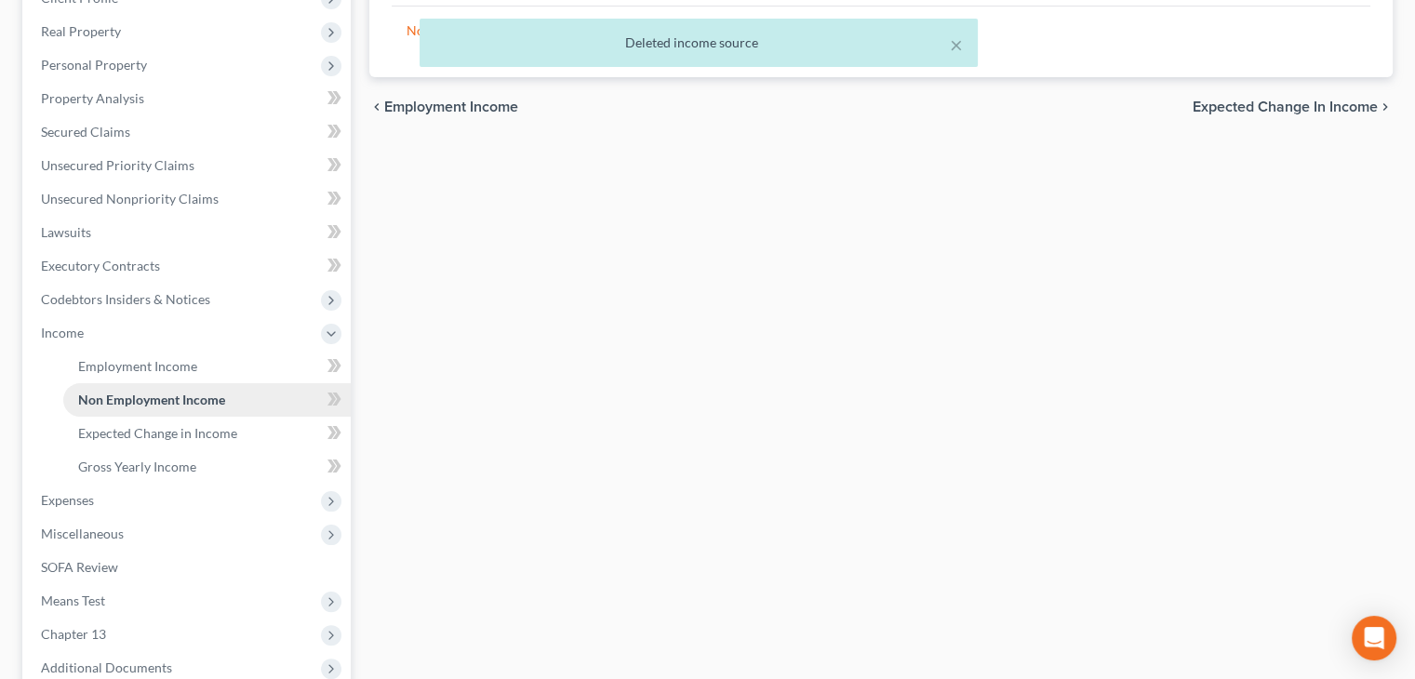
scroll to position [372, 0]
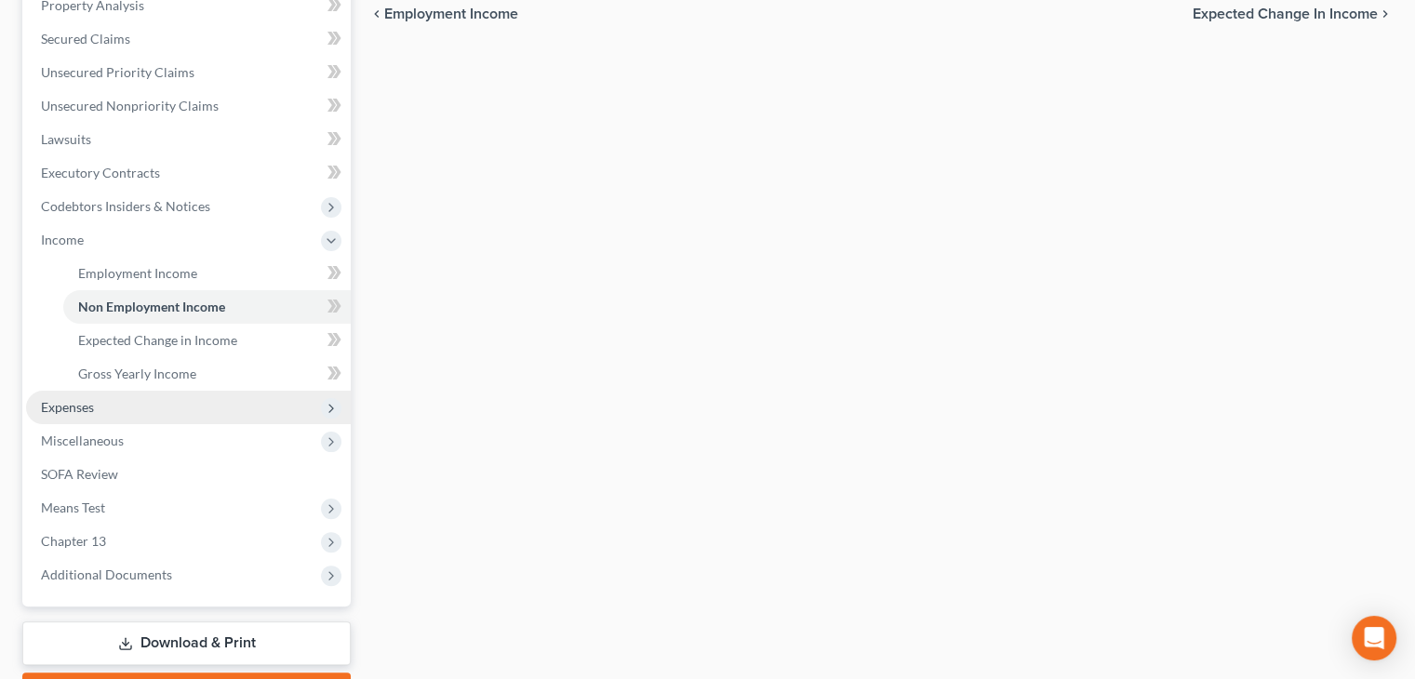
click at [158, 421] on span "Expenses" at bounding box center [188, 407] width 325 height 33
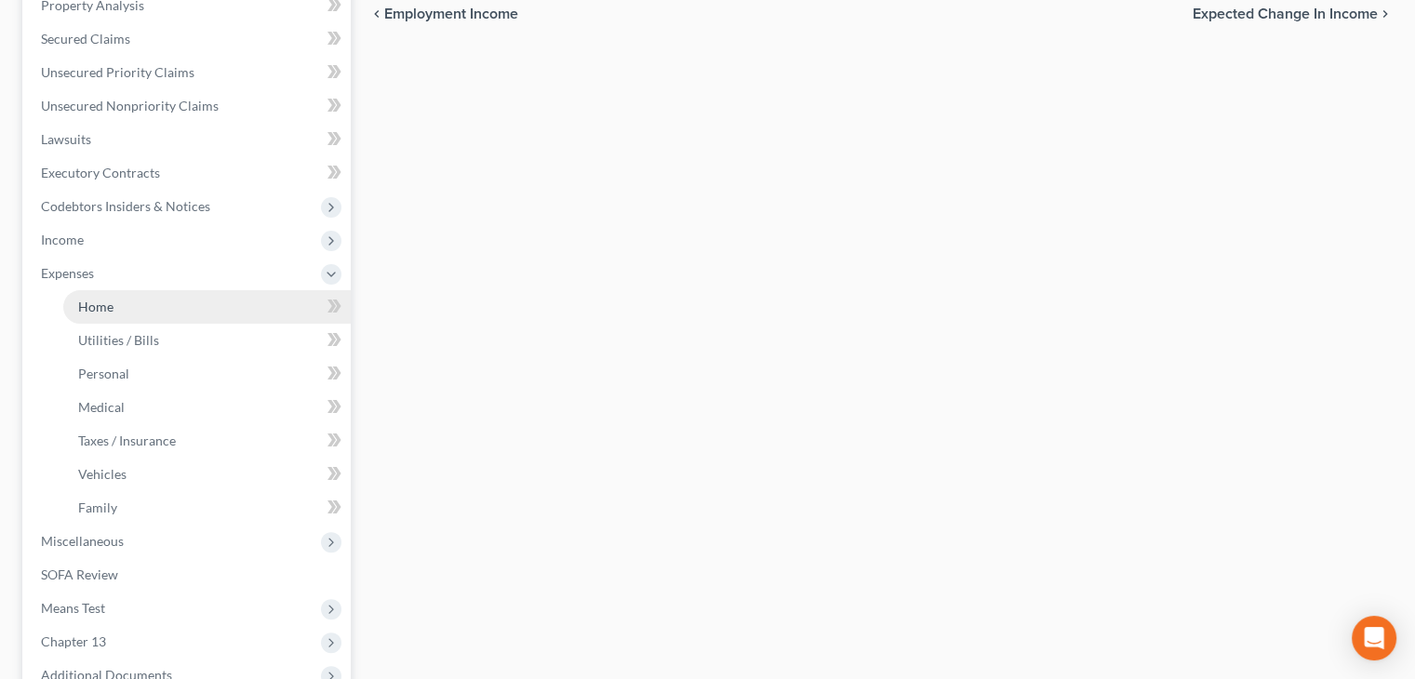
click at [124, 302] on link "Home" at bounding box center [206, 306] width 287 height 33
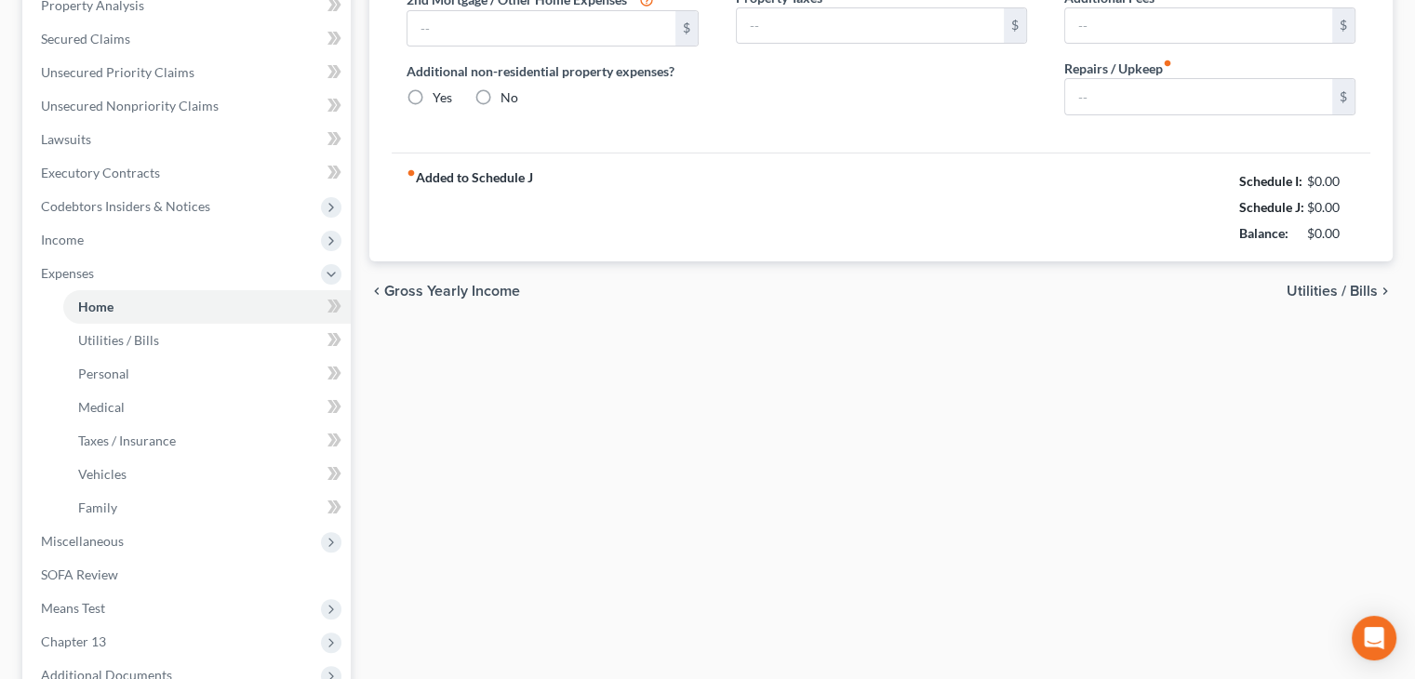
type input "0.00"
radio input "true"
type input "0.00"
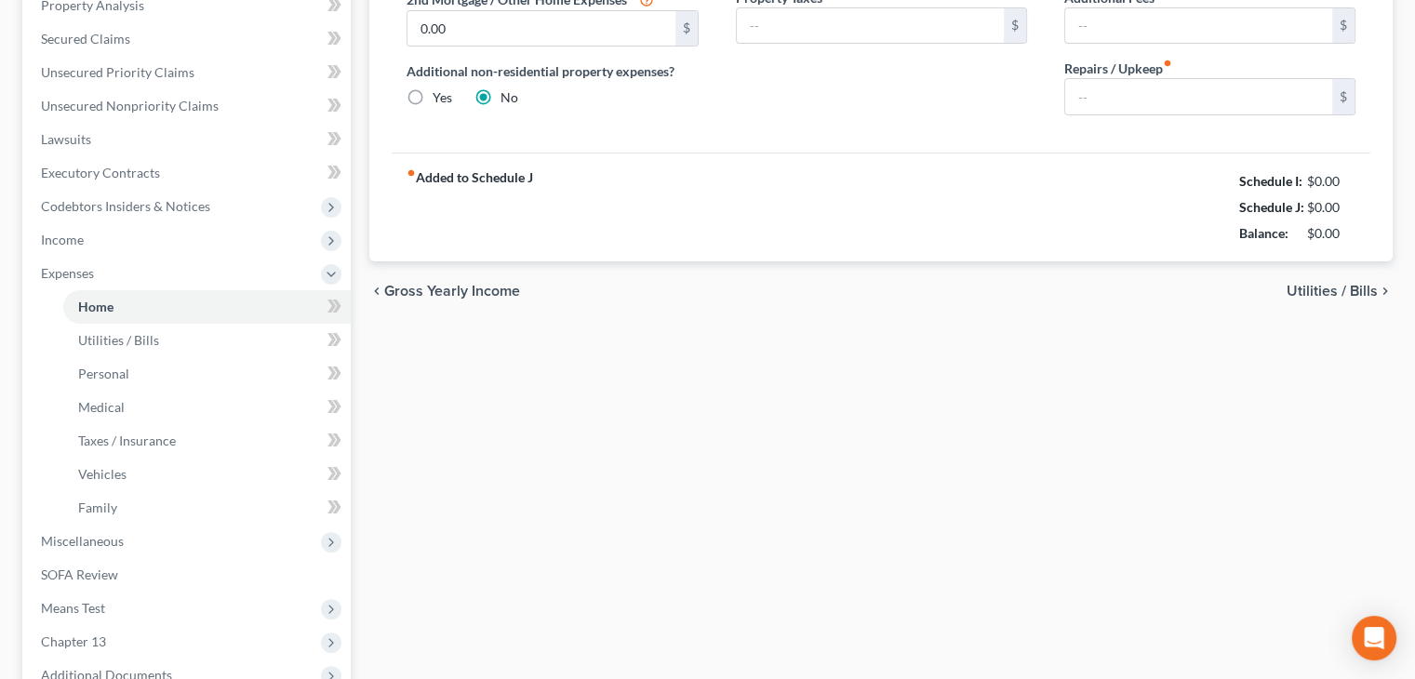
type input "0.00"
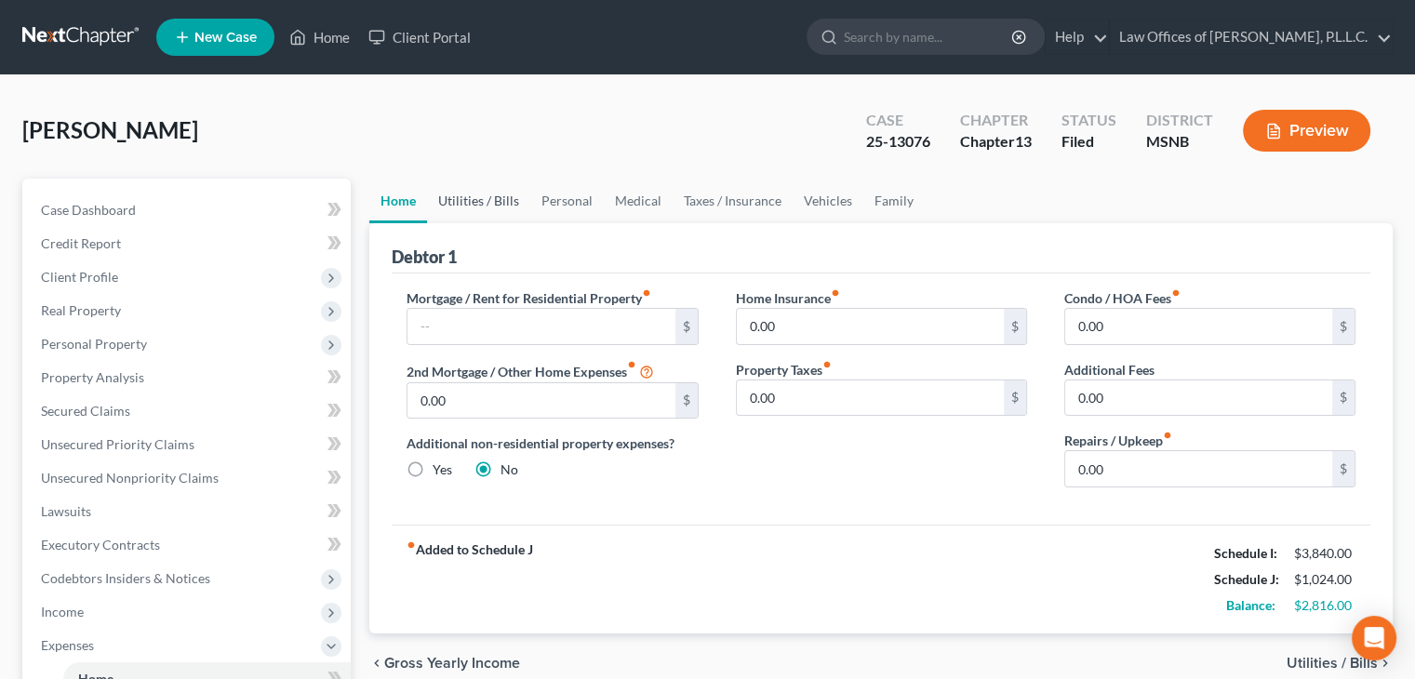
click at [477, 196] on link "Utilities / Bills" at bounding box center [478, 201] width 103 height 45
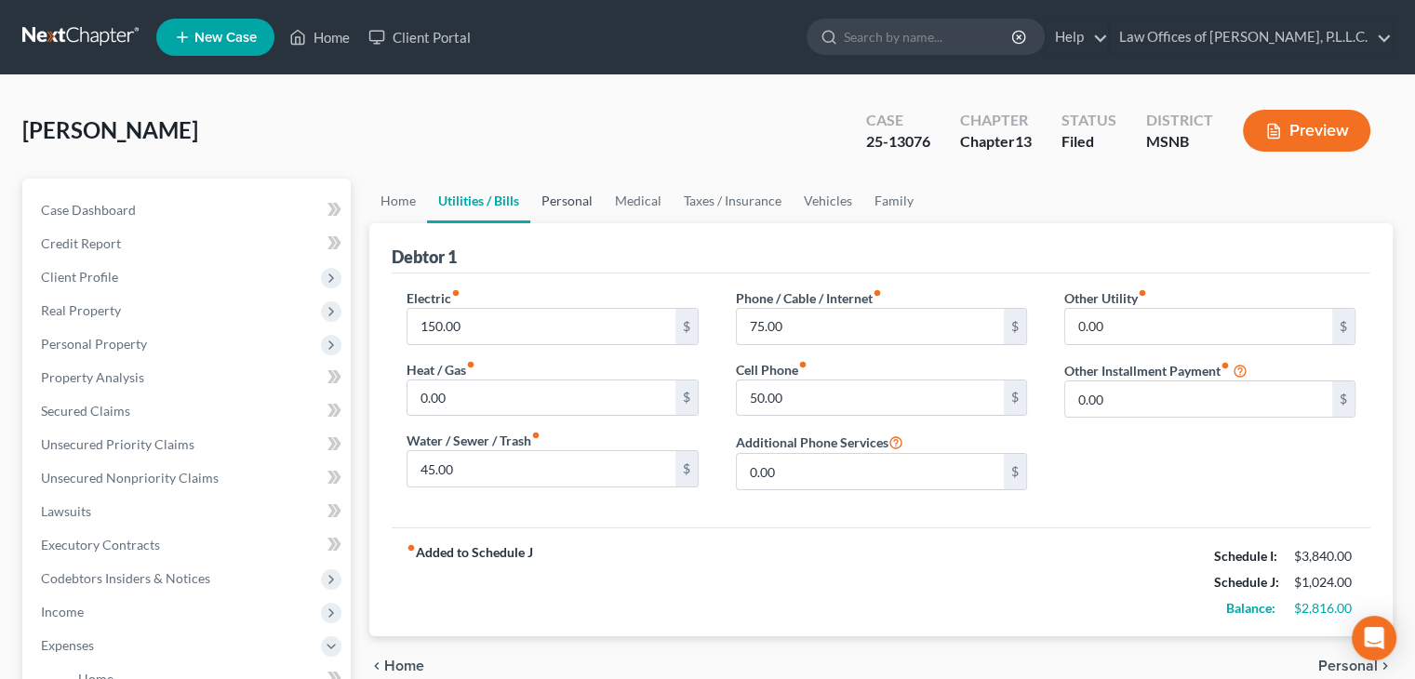
click at [575, 205] on link "Personal" at bounding box center [566, 201] width 73 height 45
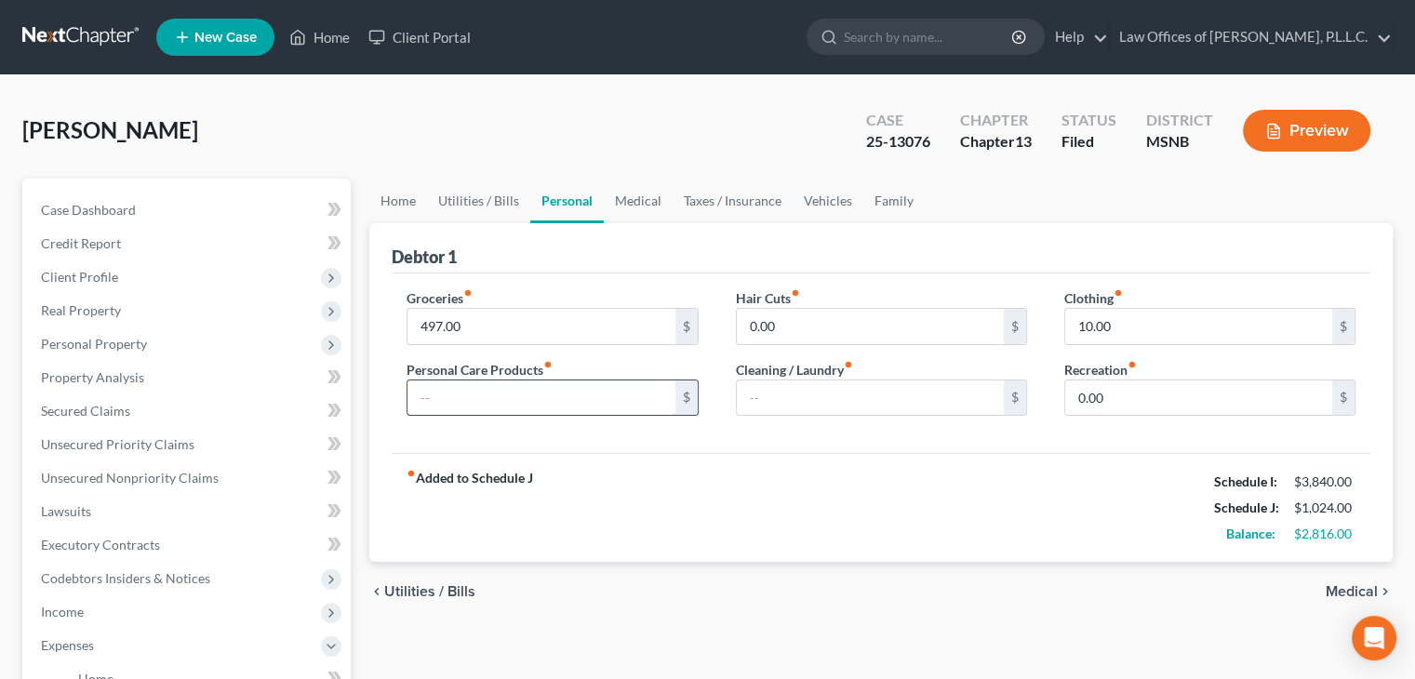
click at [515, 407] on input "text" at bounding box center [540, 397] width 267 height 35
type input "25"
click at [761, 393] on input "text" at bounding box center [870, 397] width 267 height 35
type input "25"
click at [1021, 476] on div "fiber_manual_record Added to Schedule J Schedule I: $3,840.00 Schedule J: $1,07…" at bounding box center [881, 507] width 979 height 109
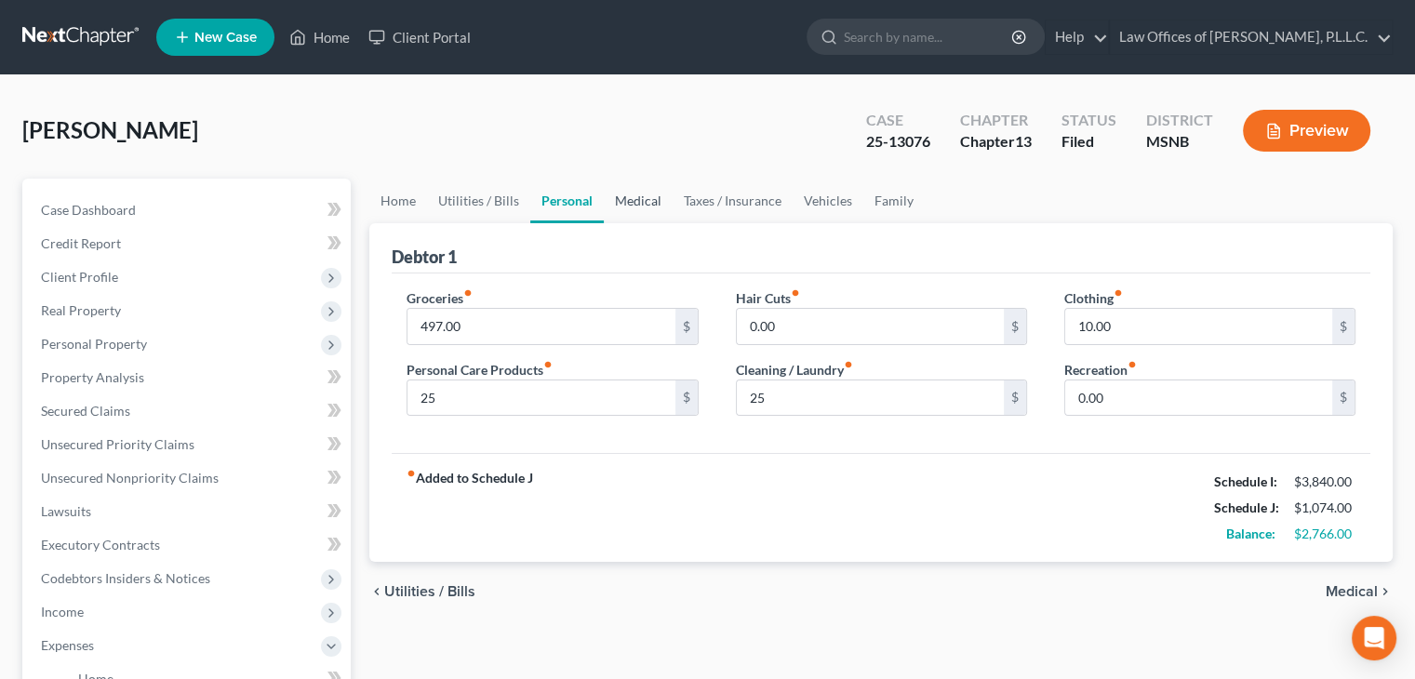
click at [647, 195] on link "Medical" at bounding box center [638, 201] width 69 height 45
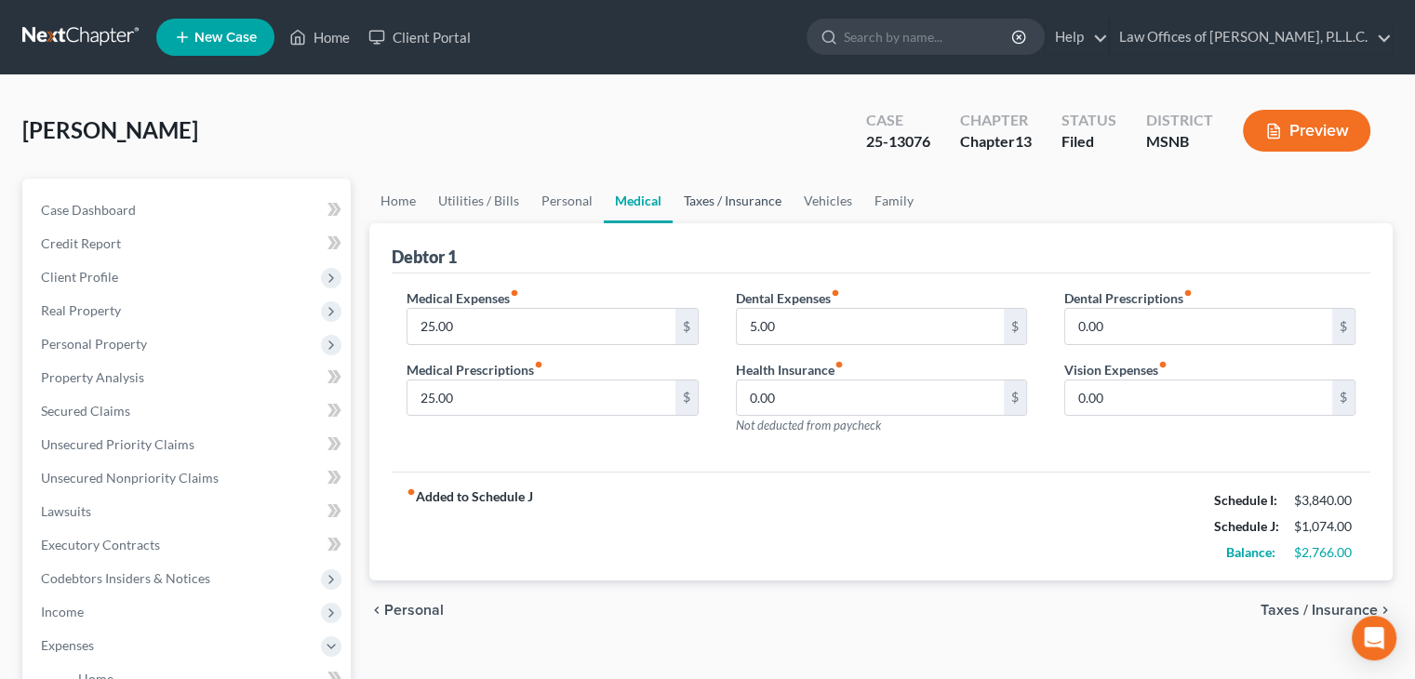
click at [726, 200] on link "Taxes / Insurance" at bounding box center [733, 201] width 120 height 45
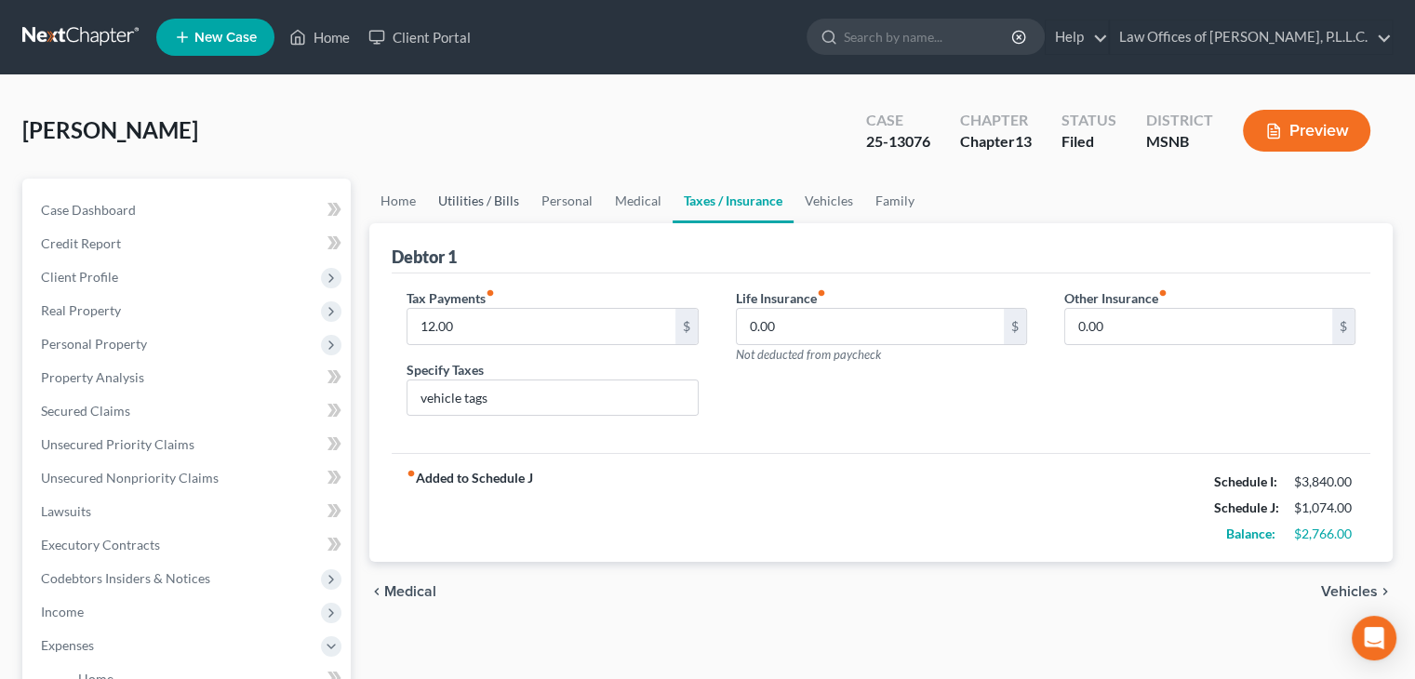
click at [467, 201] on link "Utilities / Bills" at bounding box center [478, 201] width 103 height 45
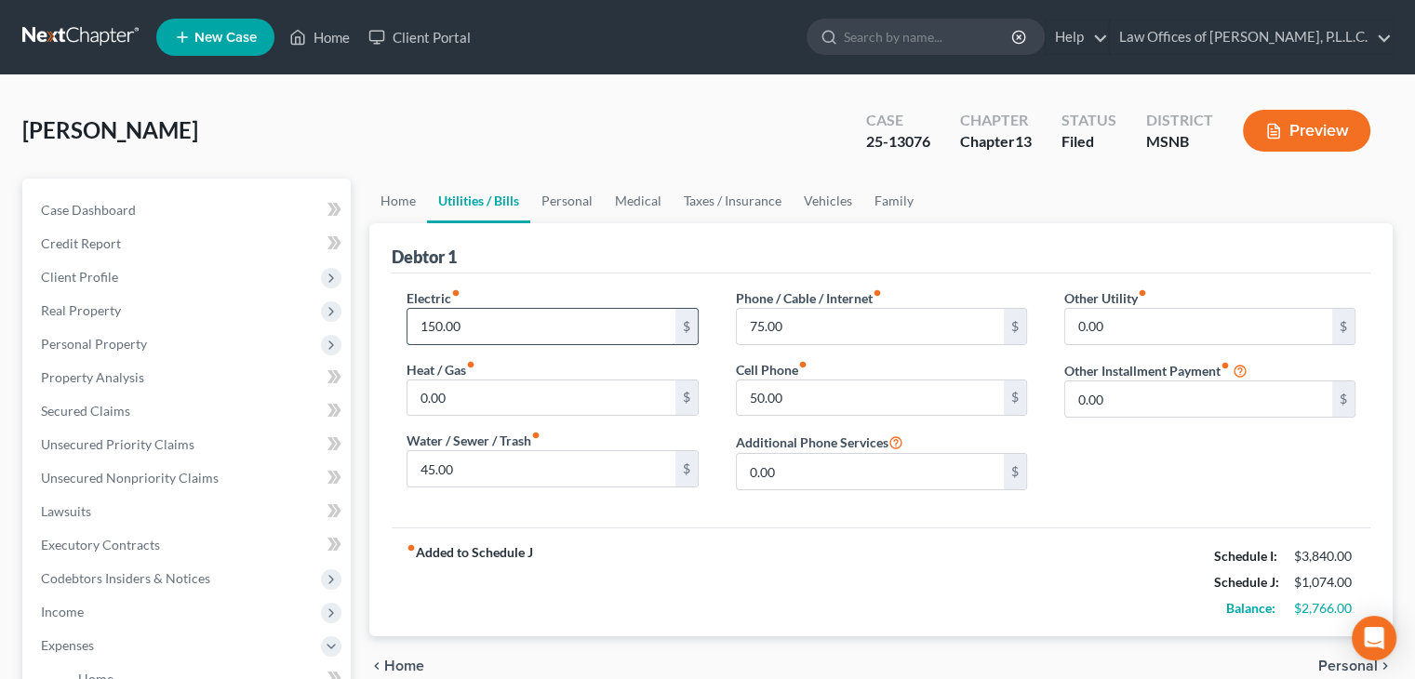
click at [478, 322] on input "150.00" at bounding box center [540, 326] width 267 height 35
type input "175"
click at [807, 393] on input "50.00" at bounding box center [870, 397] width 267 height 35
type input "100"
click at [575, 211] on link "Personal" at bounding box center [566, 201] width 73 height 45
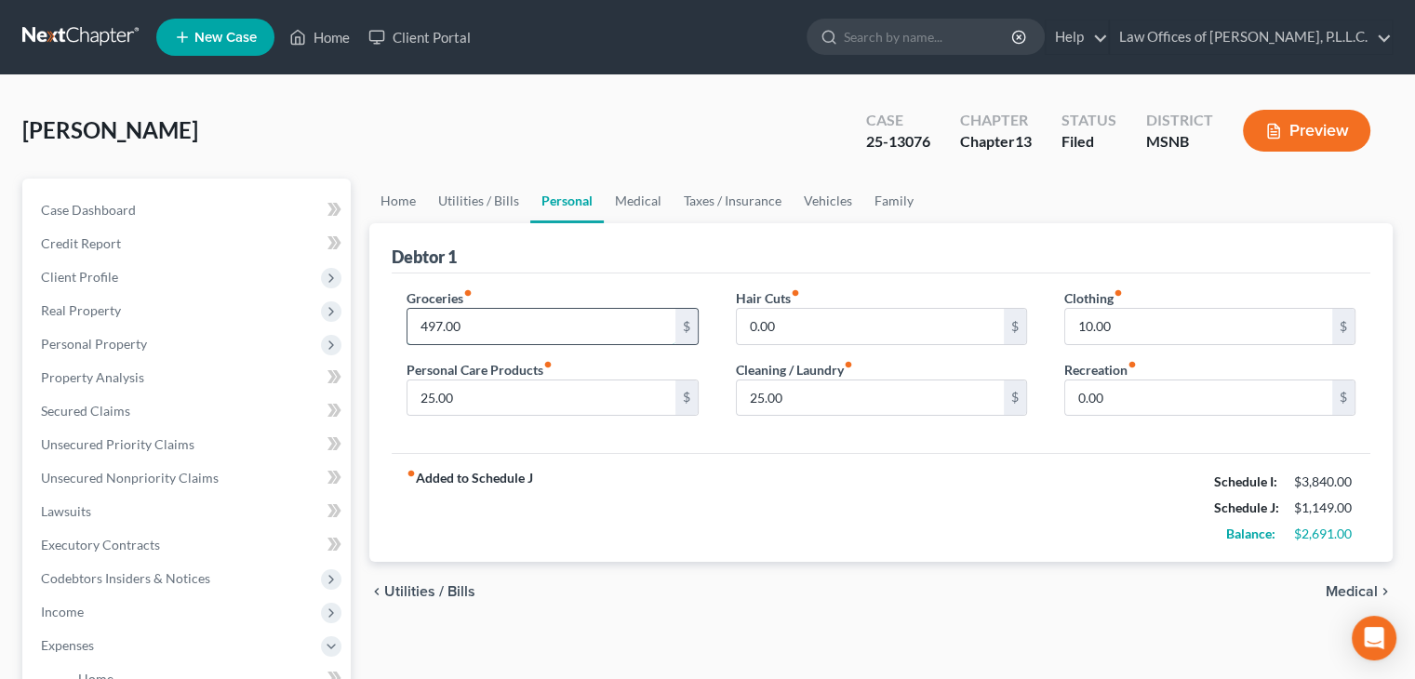
click at [483, 331] on input "497.00" at bounding box center [540, 326] width 267 height 35
click at [112, 287] on span "Client Profile" at bounding box center [188, 276] width 325 height 33
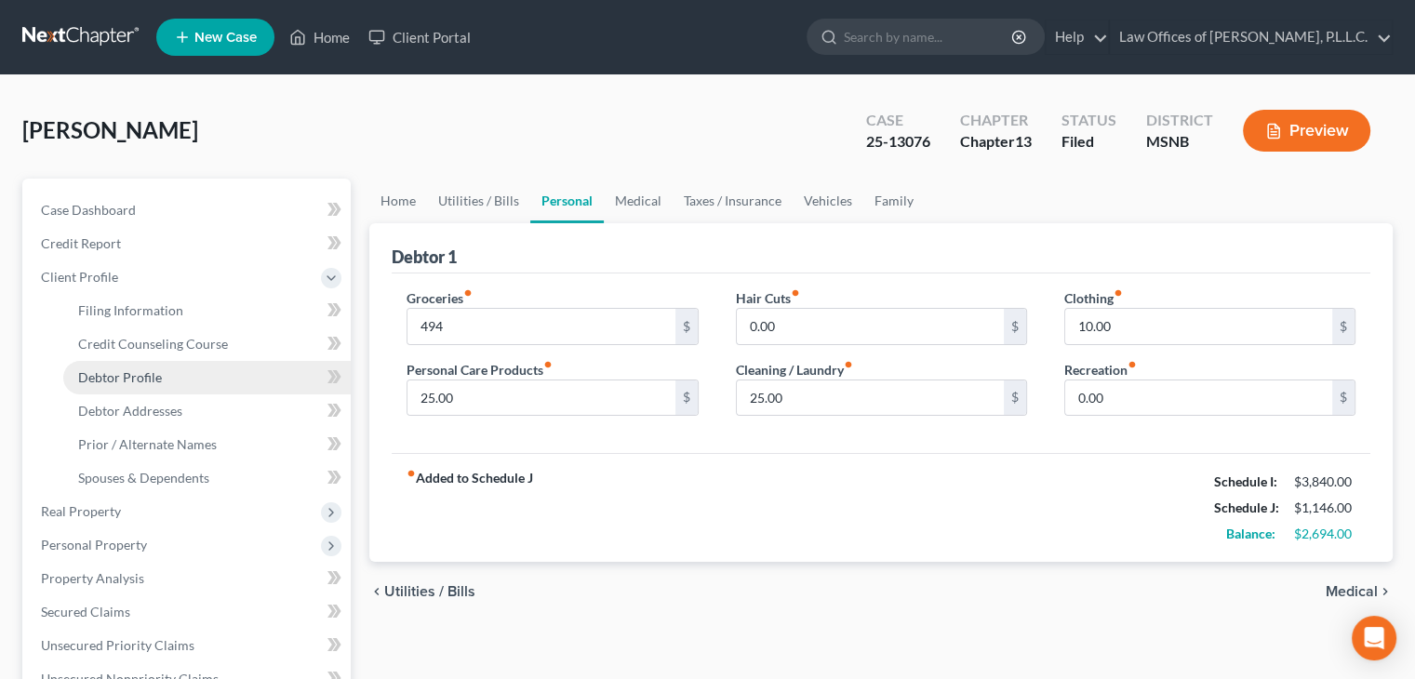
click at [137, 367] on link "Debtor Profile" at bounding box center [206, 377] width 287 height 33
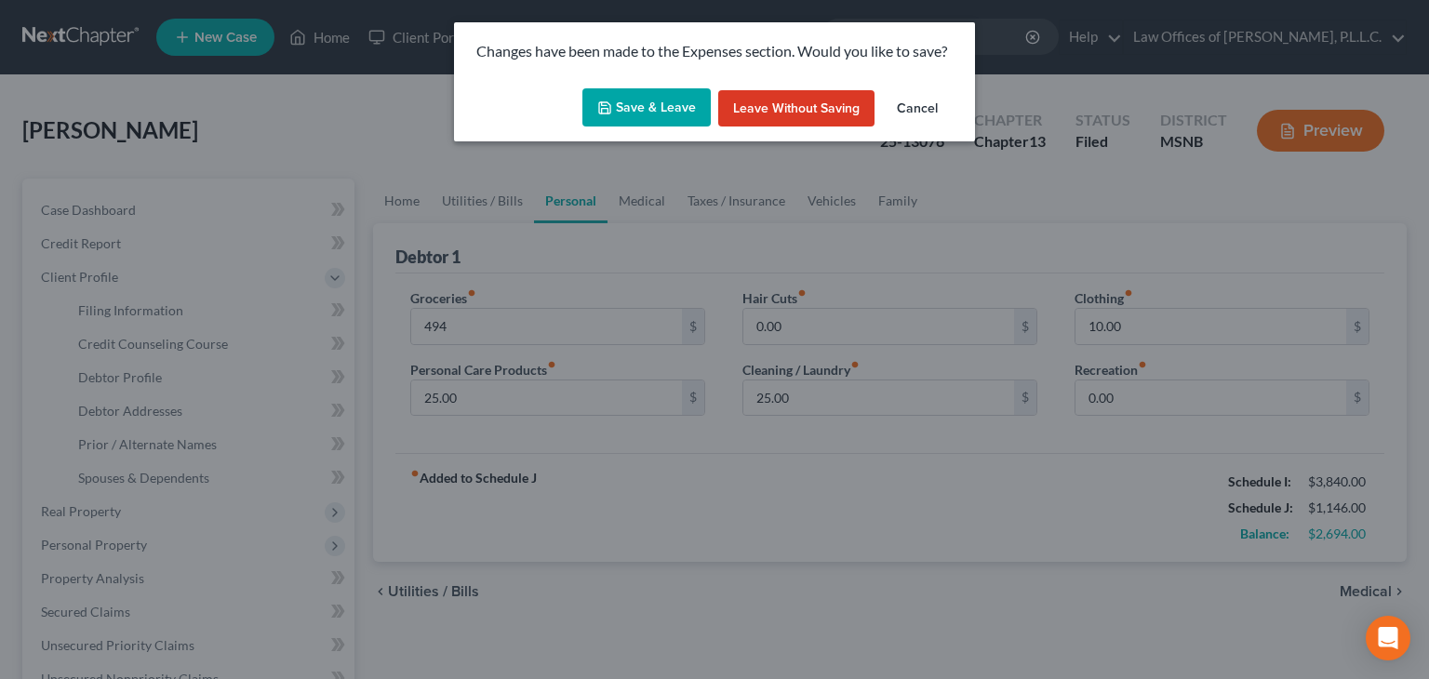
click at [637, 116] on button "Save & Leave" at bounding box center [646, 107] width 128 height 39
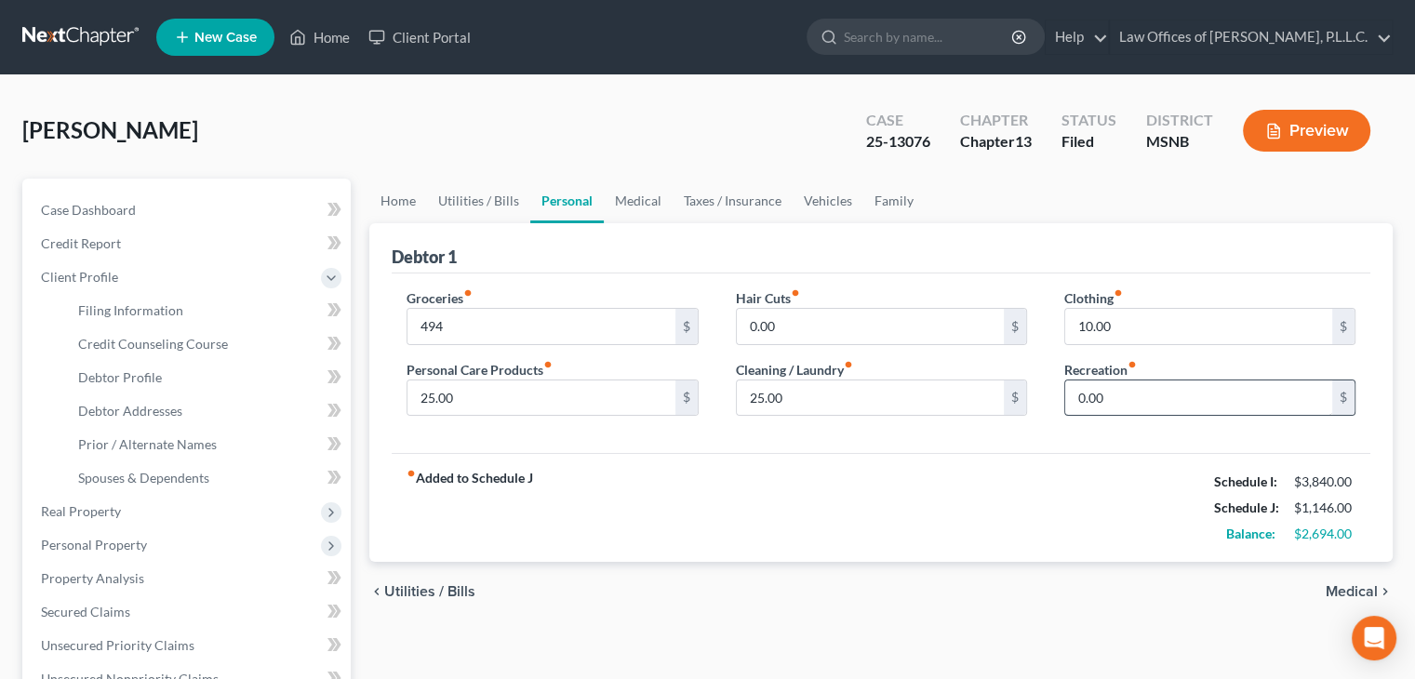
scroll to position [93, 0]
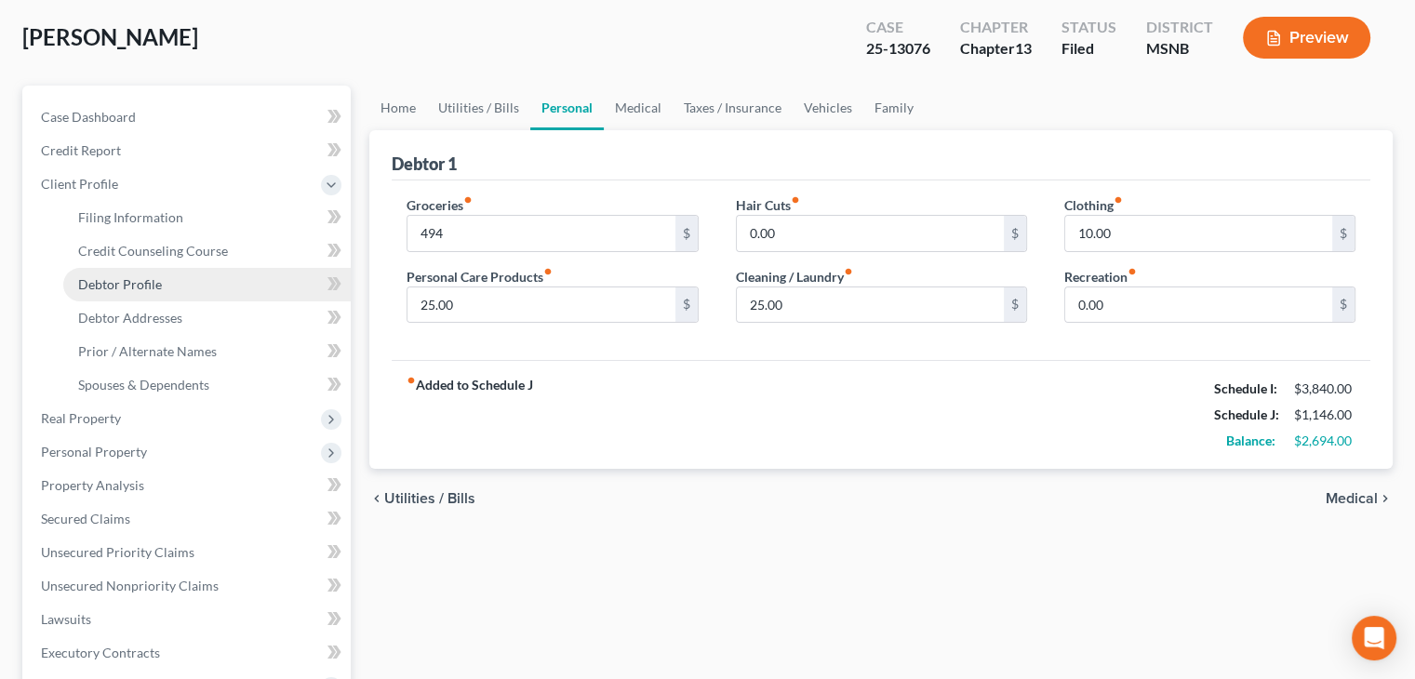
type input "494.00"
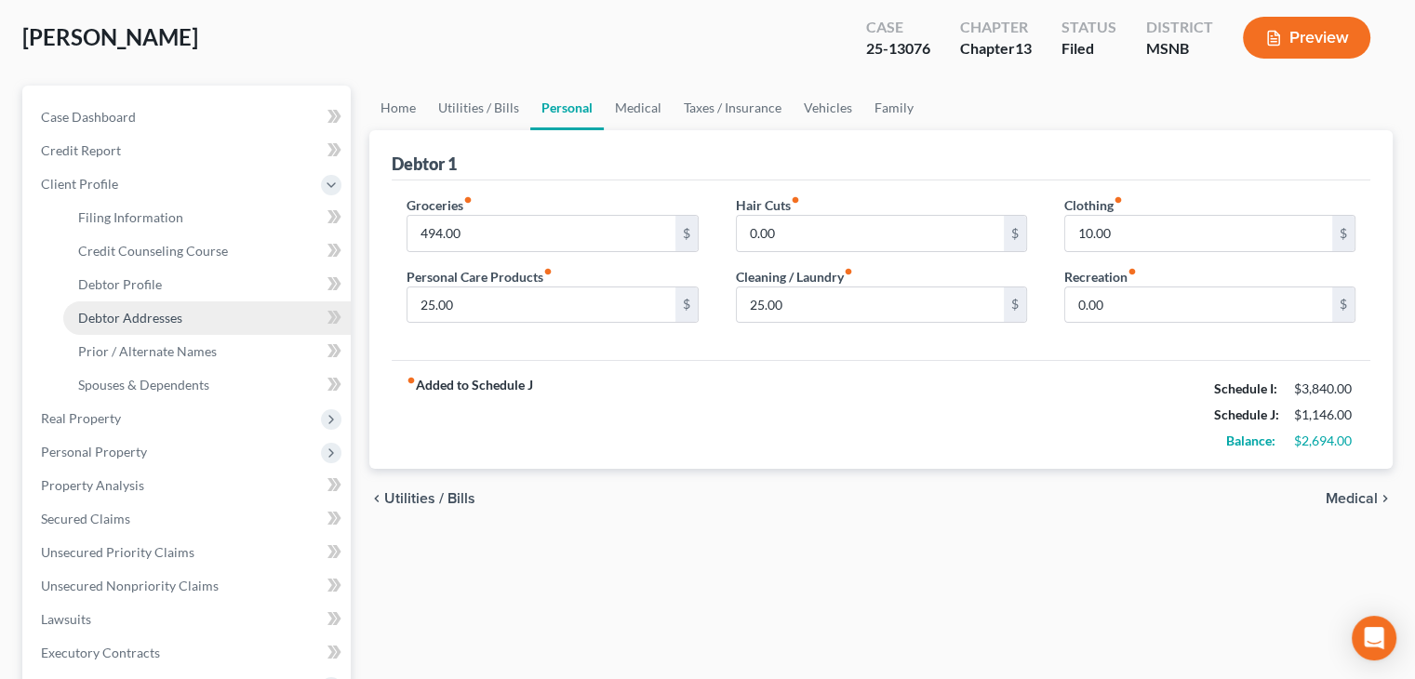
select select "0"
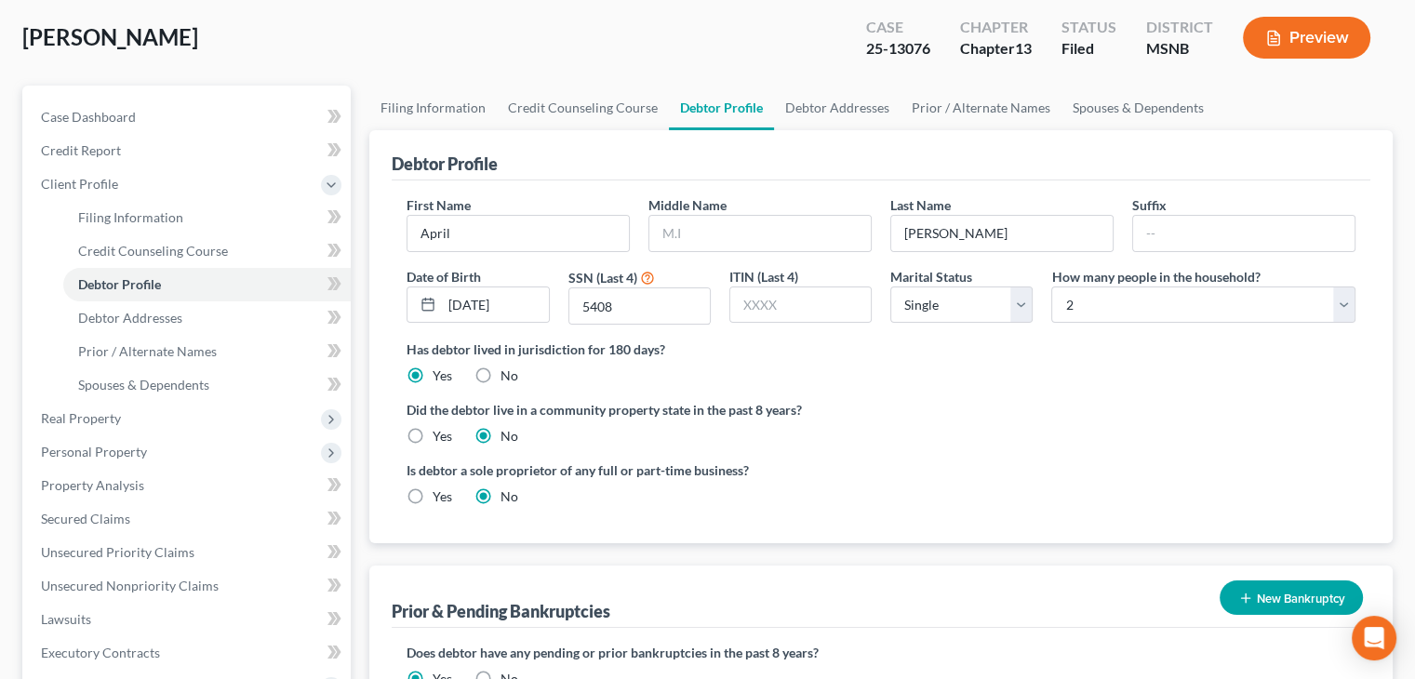
click at [127, 201] on span "Client Profile" at bounding box center [188, 183] width 325 height 33
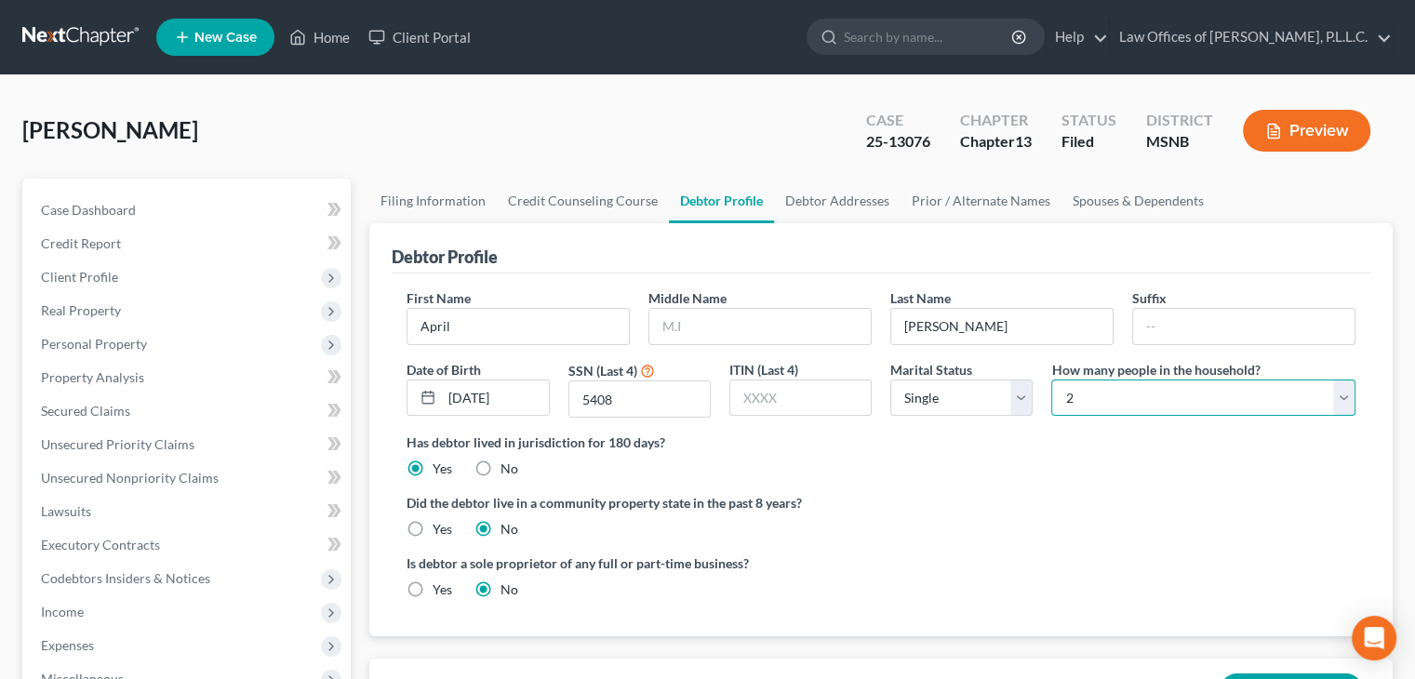
click at [1101, 394] on select "Select 1 2 3 4 5 6 7 8 9 10 11 12 13 14 15 16 17 18 19 20" at bounding box center [1203, 398] width 304 height 37
select select "0"
click at [1051, 380] on select "Select 1 2 3 4 5 6 7 8 9 10 11 12 13 14 15 16 17 18 19 20" at bounding box center [1203, 398] width 304 height 37
click at [1090, 202] on link "Spouses & Dependents" at bounding box center [1137, 201] width 153 height 45
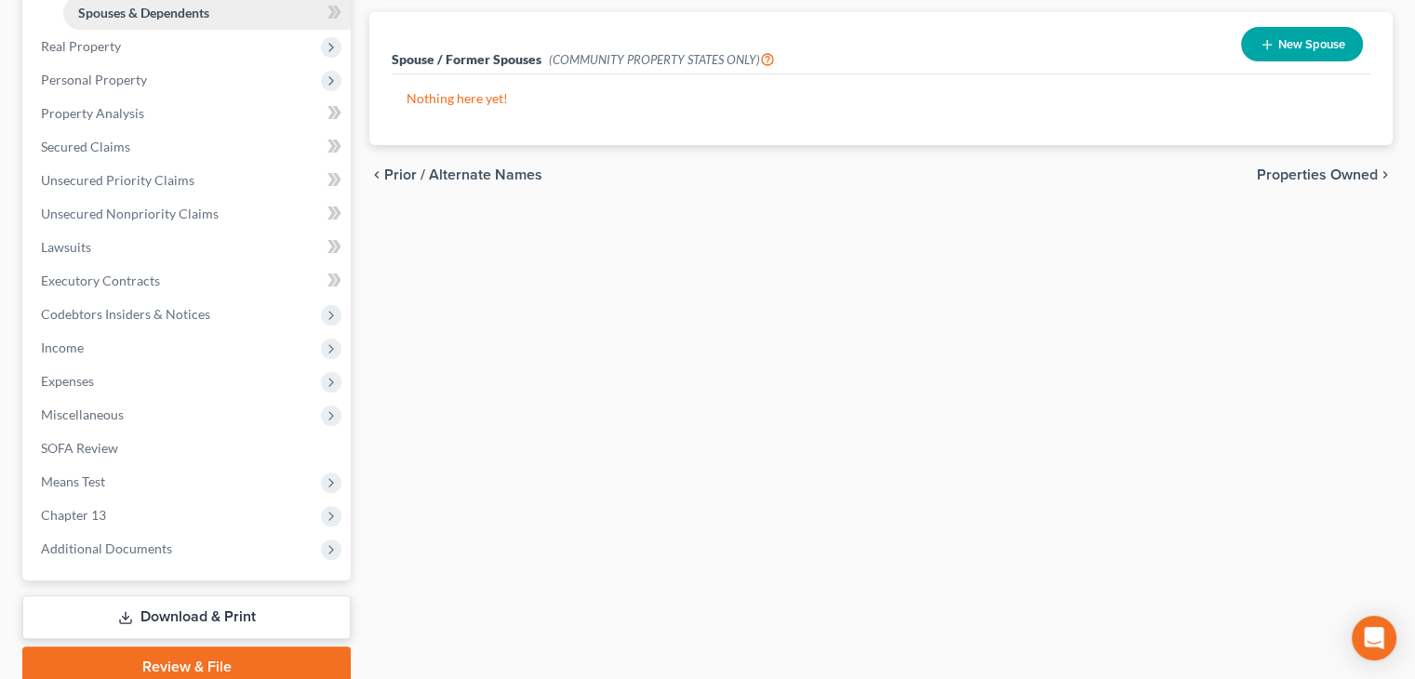
scroll to position [543, 0]
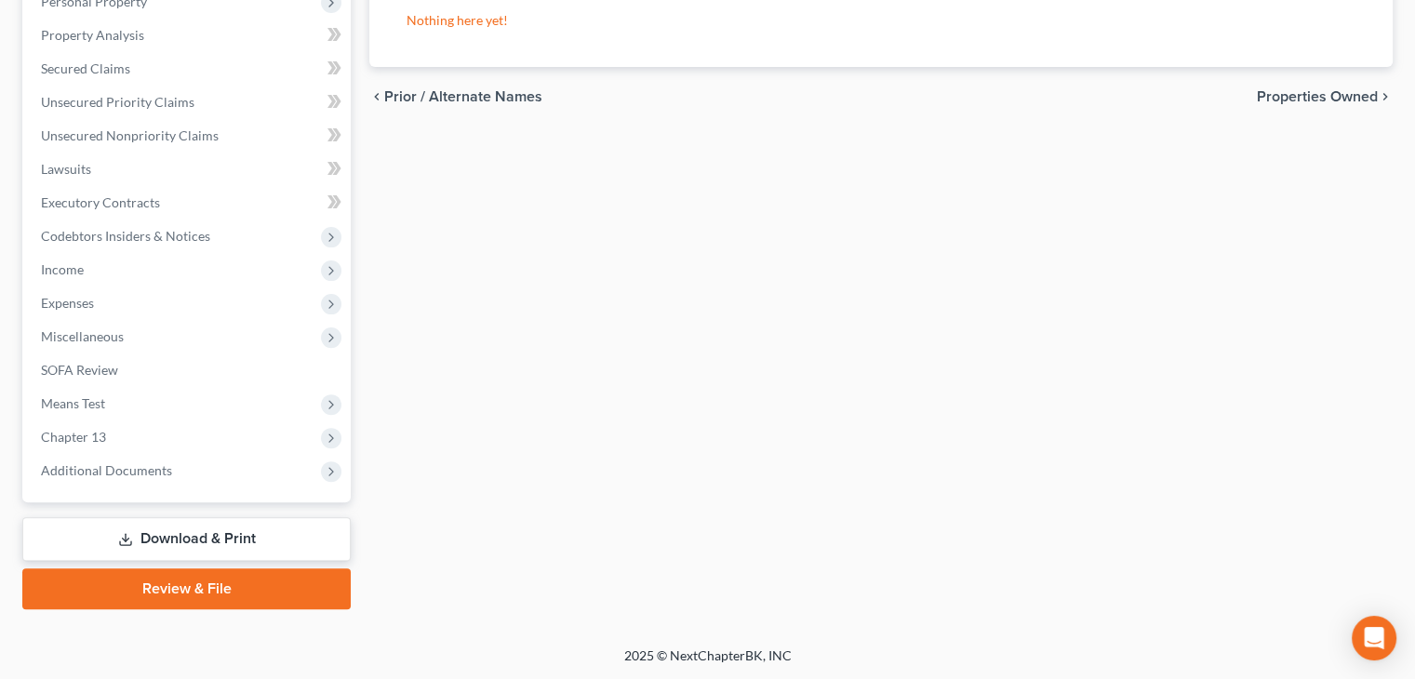
click at [215, 544] on link "Download & Print" at bounding box center [186, 539] width 328 height 44
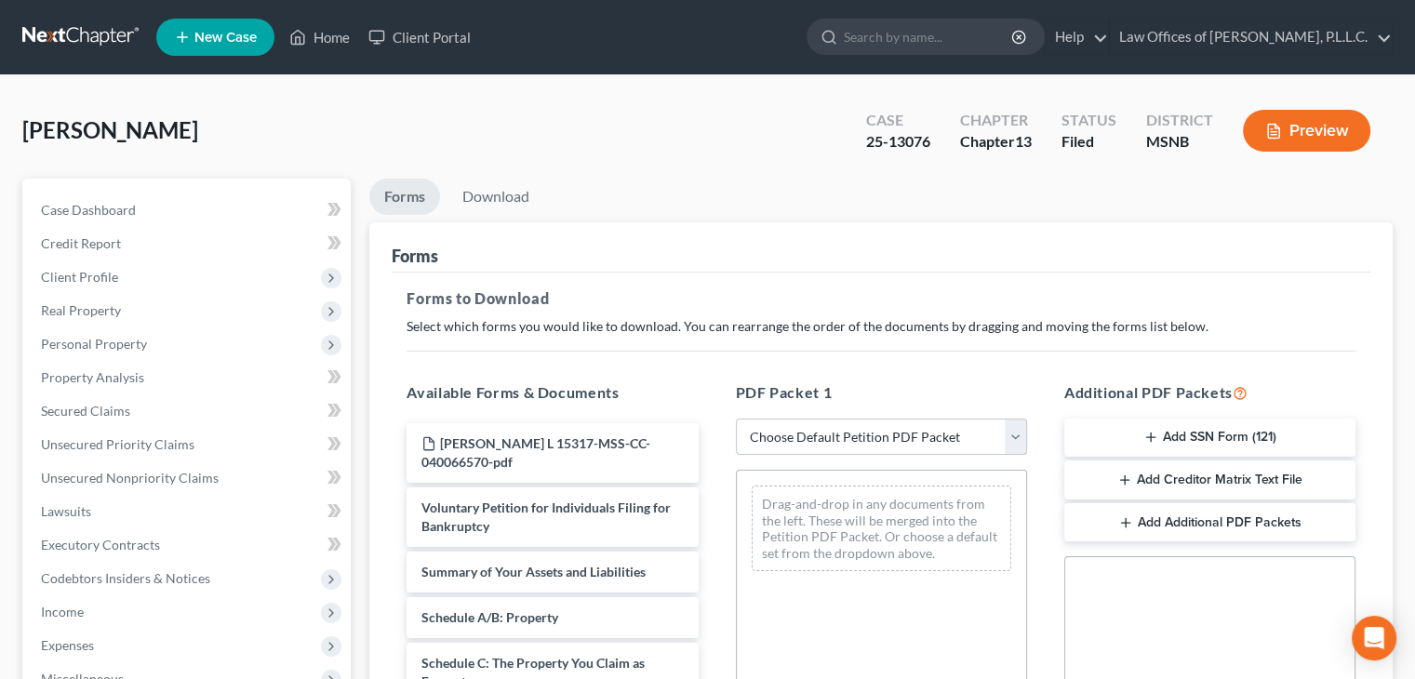
click at [796, 446] on select "Choose Default Petition PDF Packet Complete Bankruptcy Petition (all forms and …" at bounding box center [881, 437] width 291 height 37
click at [489, 189] on link "Download" at bounding box center [495, 197] width 97 height 36
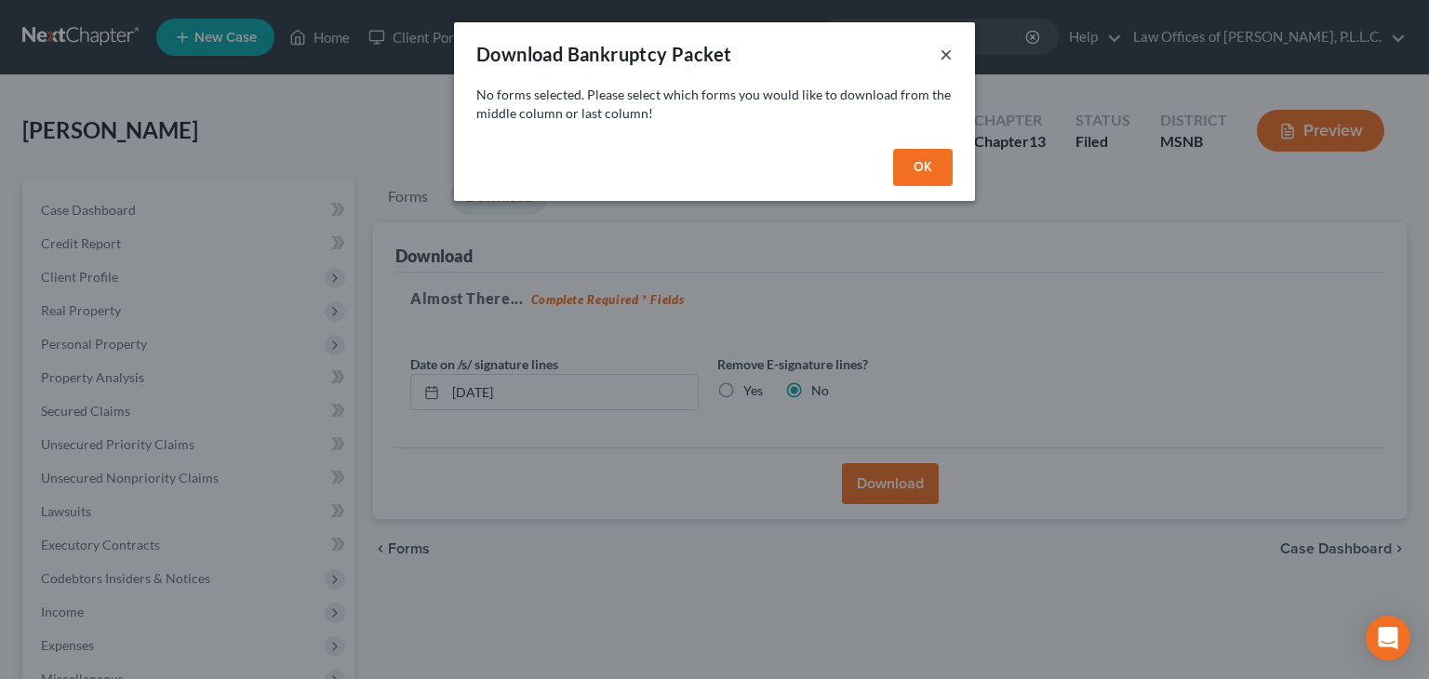
click at [942, 55] on button "×" at bounding box center [946, 54] width 13 height 22
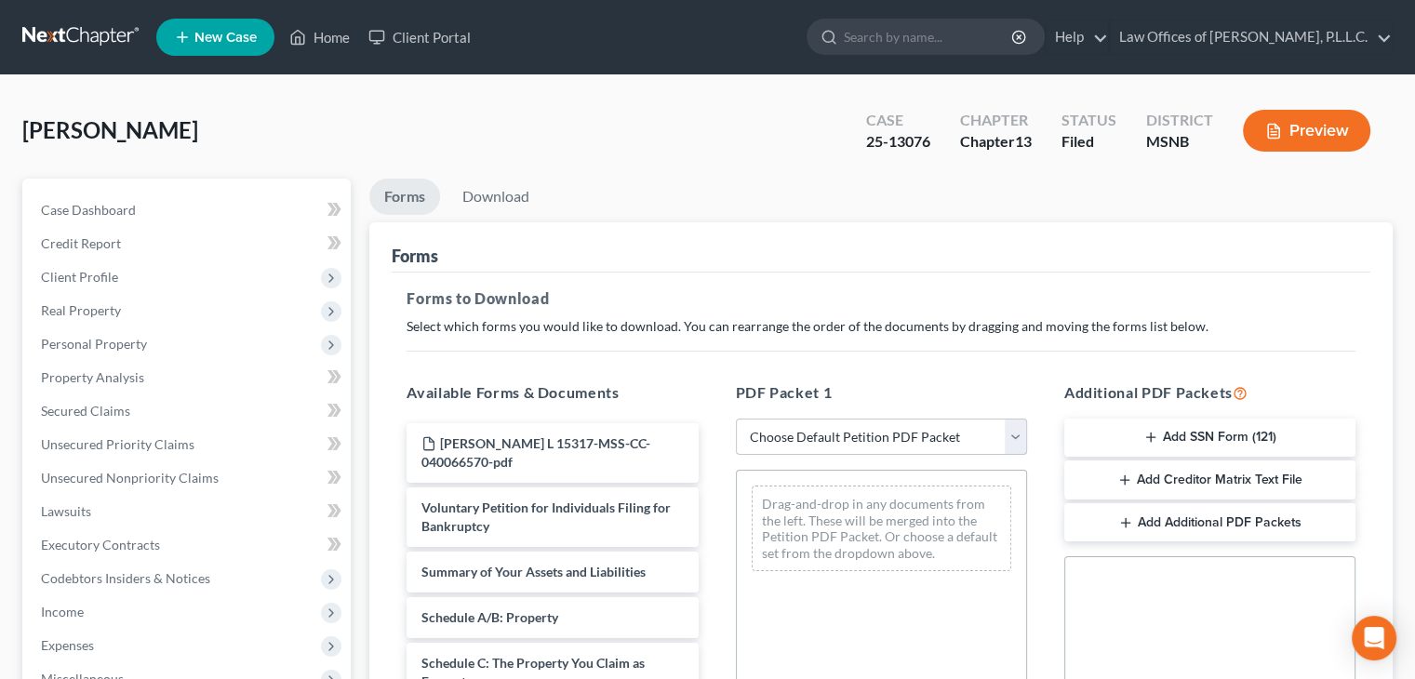
click at [801, 439] on select "Choose Default Petition PDF Packet Complete Bankruptcy Petition (all forms and …" at bounding box center [881, 437] width 291 height 37
select select "0"
click at [736, 419] on select "Choose Default Petition PDF Packet Complete Bankruptcy Petition (all forms and …" at bounding box center [881, 437] width 291 height 37
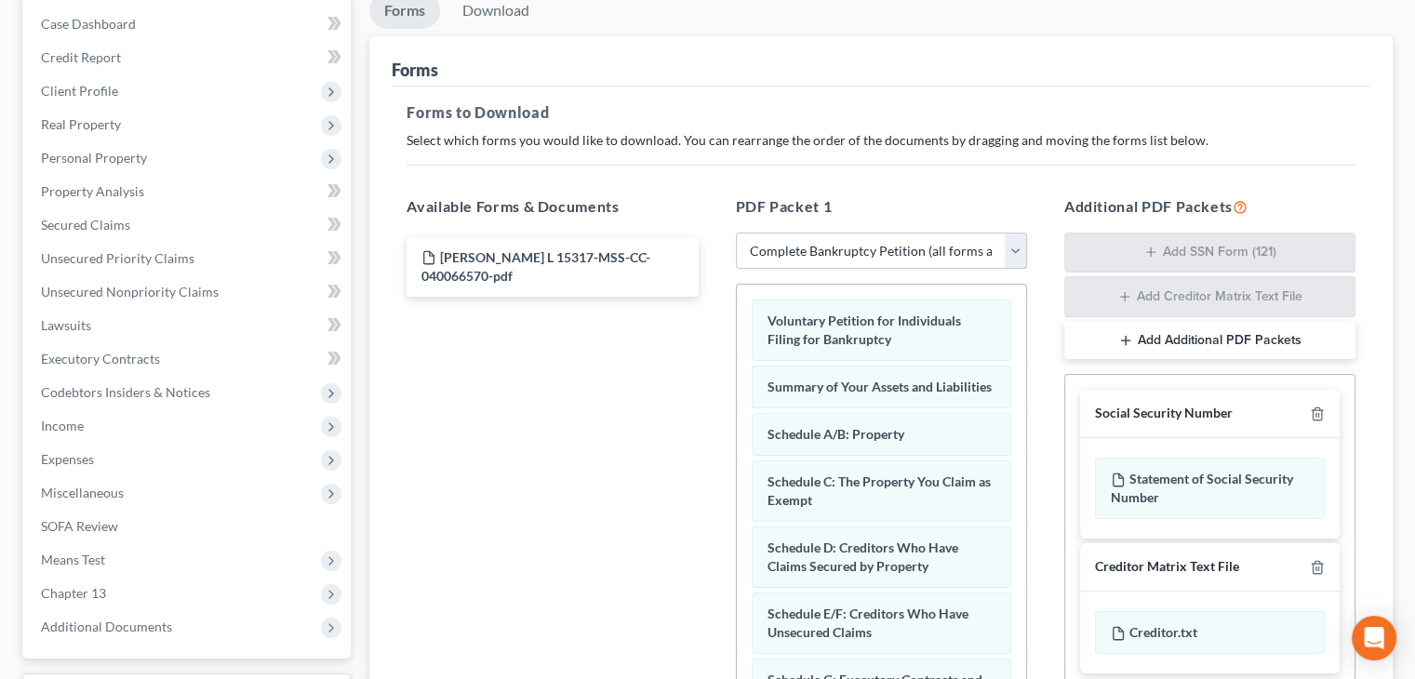
scroll to position [279, 0]
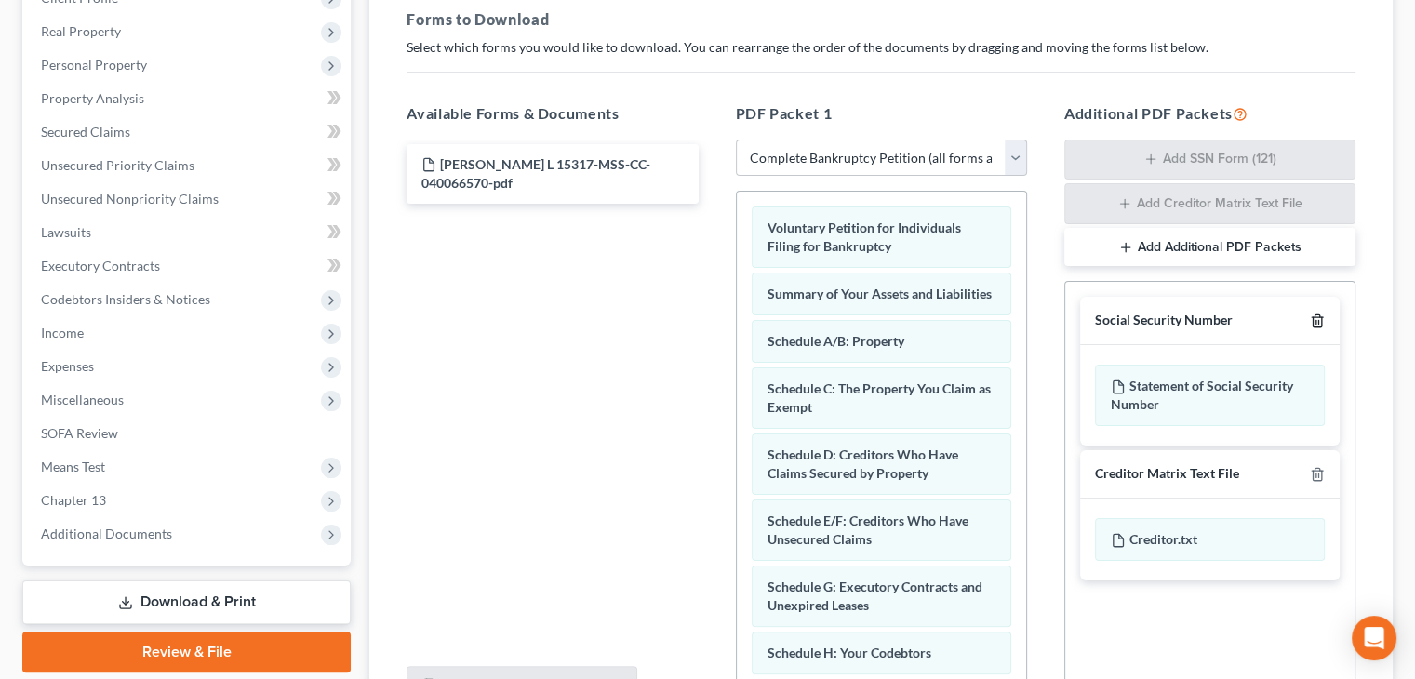
click at [1318, 321] on line "button" at bounding box center [1318, 323] width 0 height 4
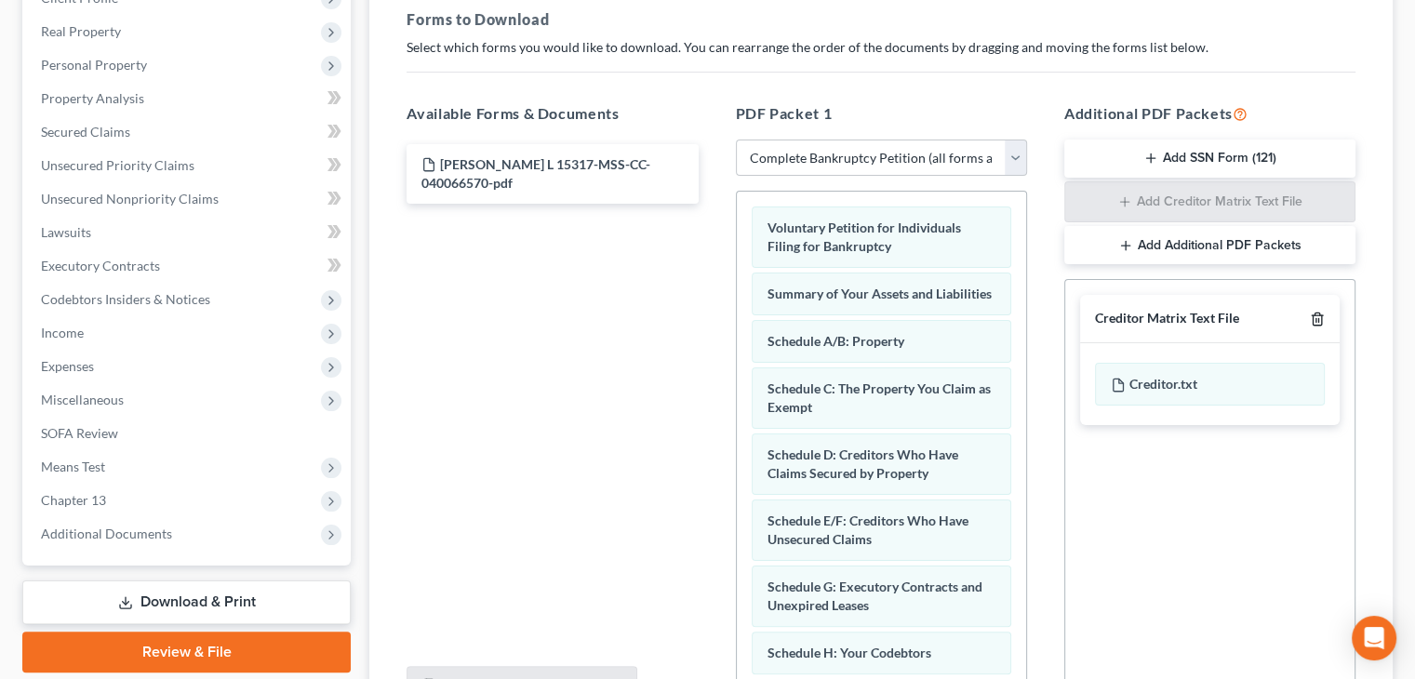
click at [1320, 314] on icon "button" at bounding box center [1317, 320] width 8 height 12
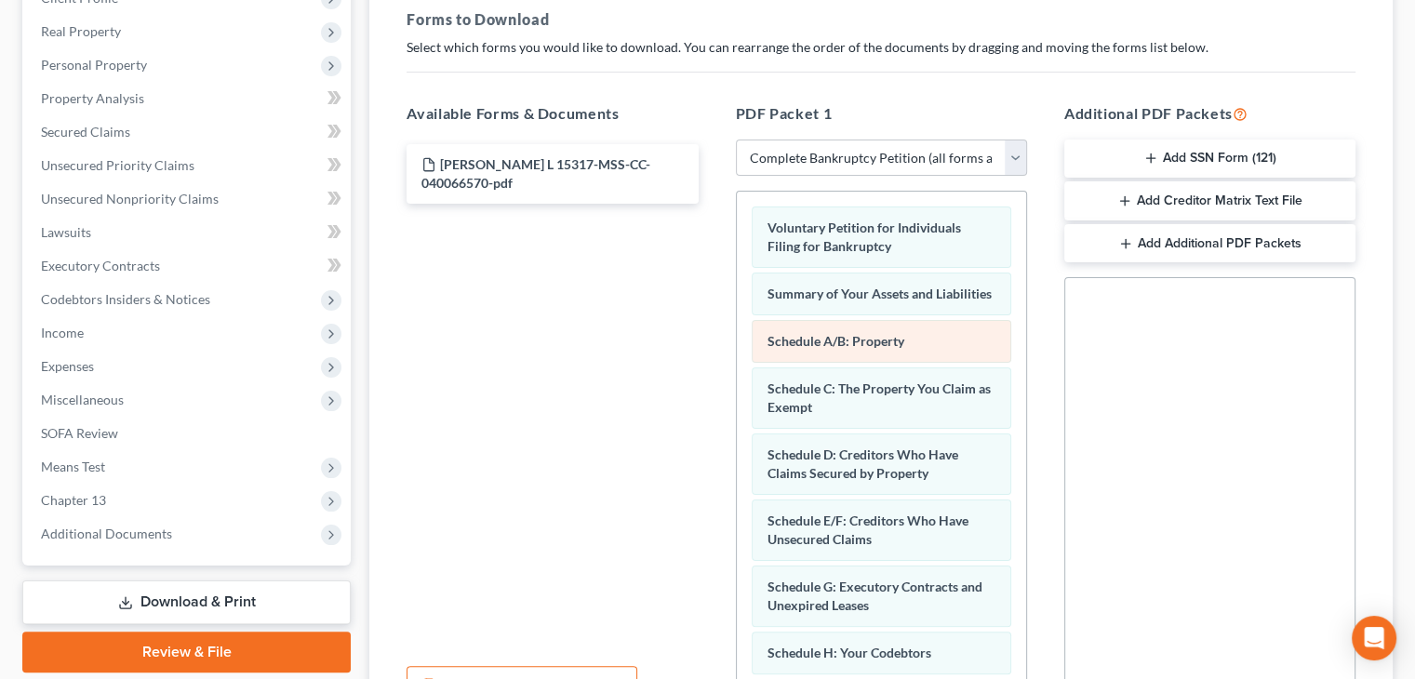
scroll to position [0, 0]
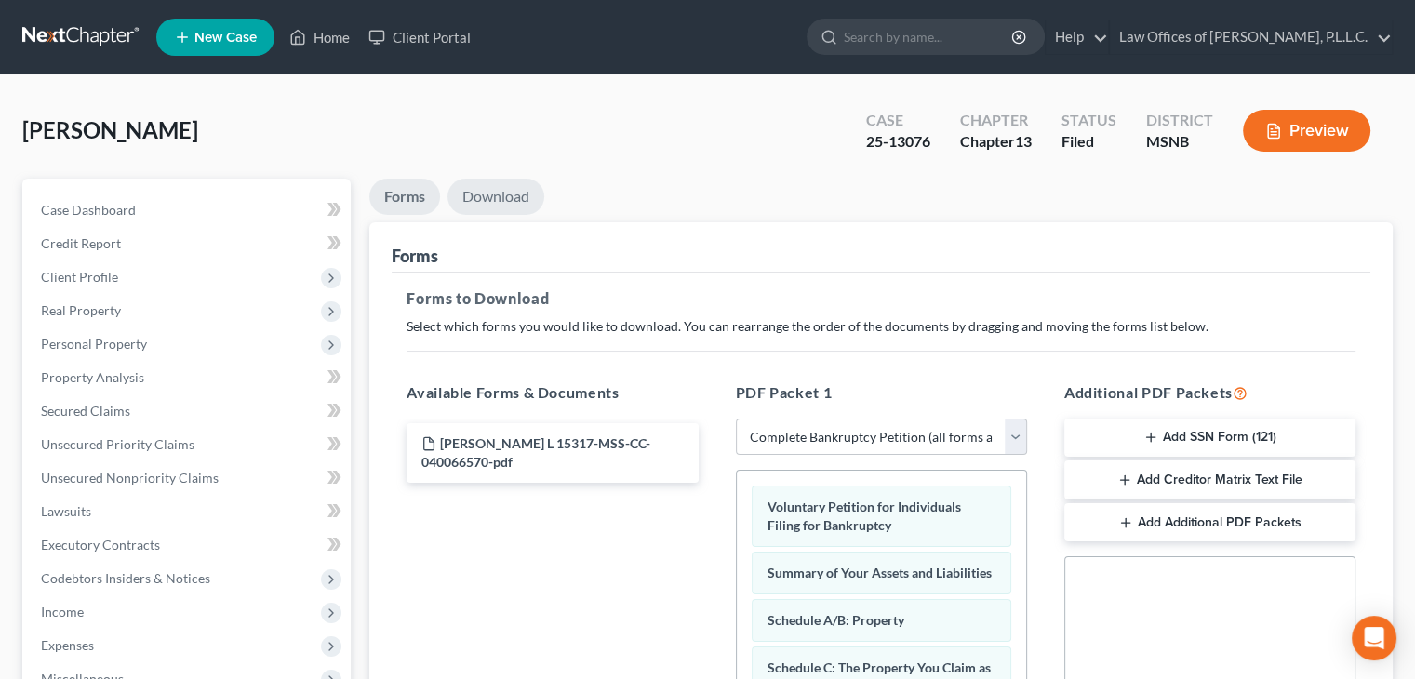
click at [513, 194] on link "Download" at bounding box center [495, 197] width 97 height 36
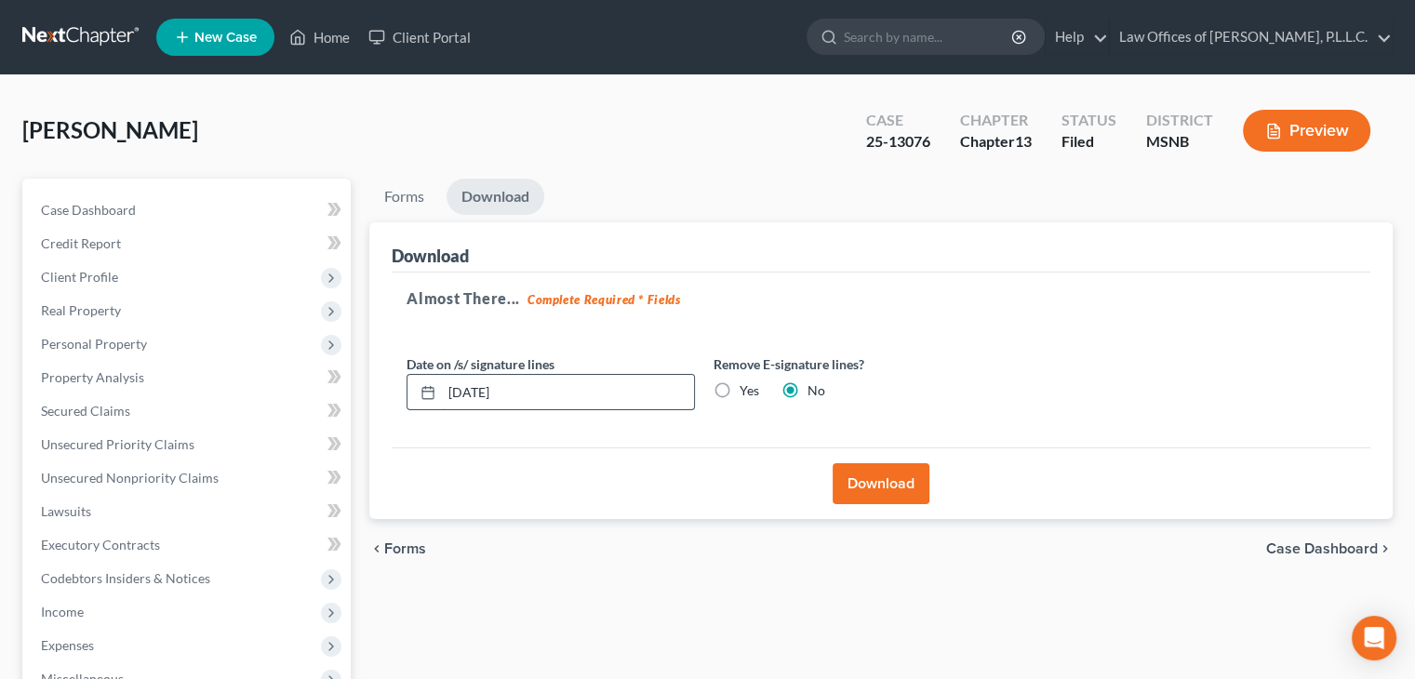
click at [562, 386] on input "[DATE]" at bounding box center [568, 392] width 252 height 35
drag, startPoint x: 562, startPoint y: 387, endPoint x: 239, endPoint y: 392, distance: 322.8
click at [239, 392] on div "Petition Navigation Case Dashboard Payments Invoices Payments Payments Credit R…" at bounding box center [707, 565] width 1389 height 773
click at [740, 385] on label "Yes" at bounding box center [750, 390] width 20 height 19
click at [747, 385] on input "Yes" at bounding box center [753, 387] width 12 height 12
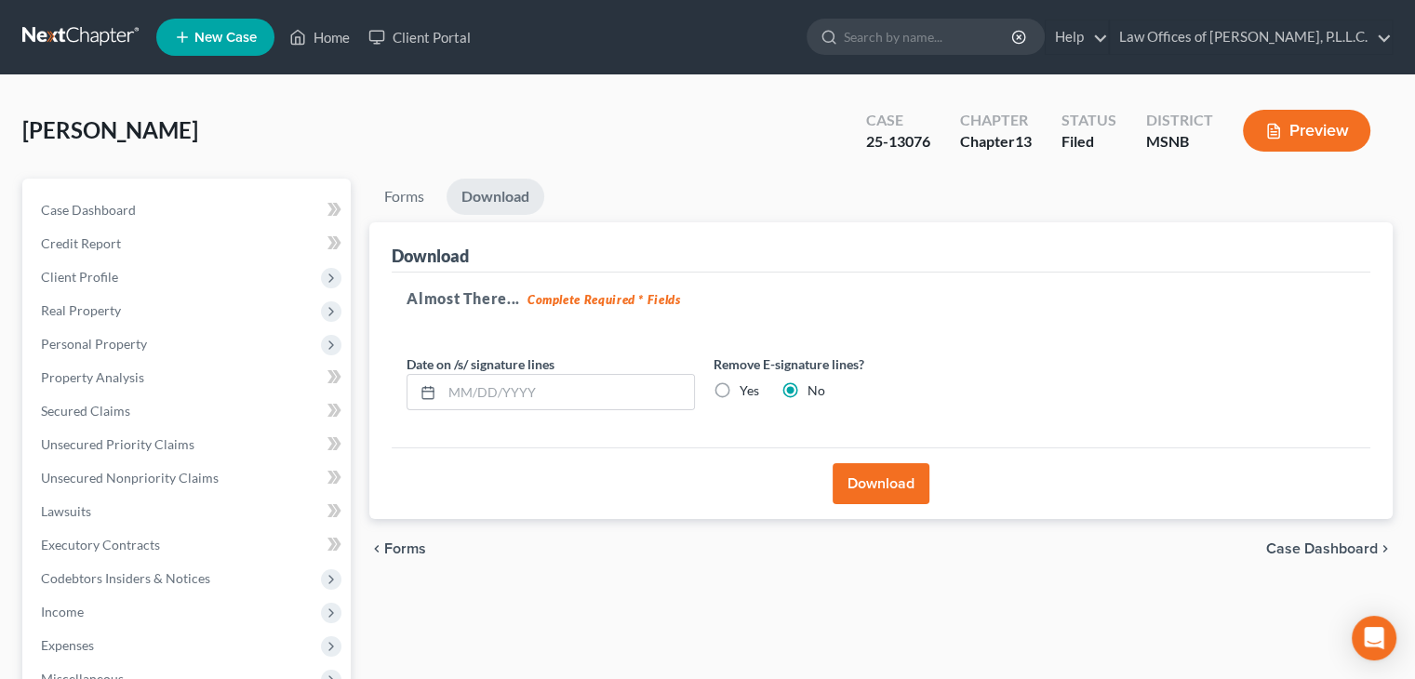
radio input "true"
radio input "false"
click at [862, 474] on button "Download" at bounding box center [881, 483] width 97 height 41
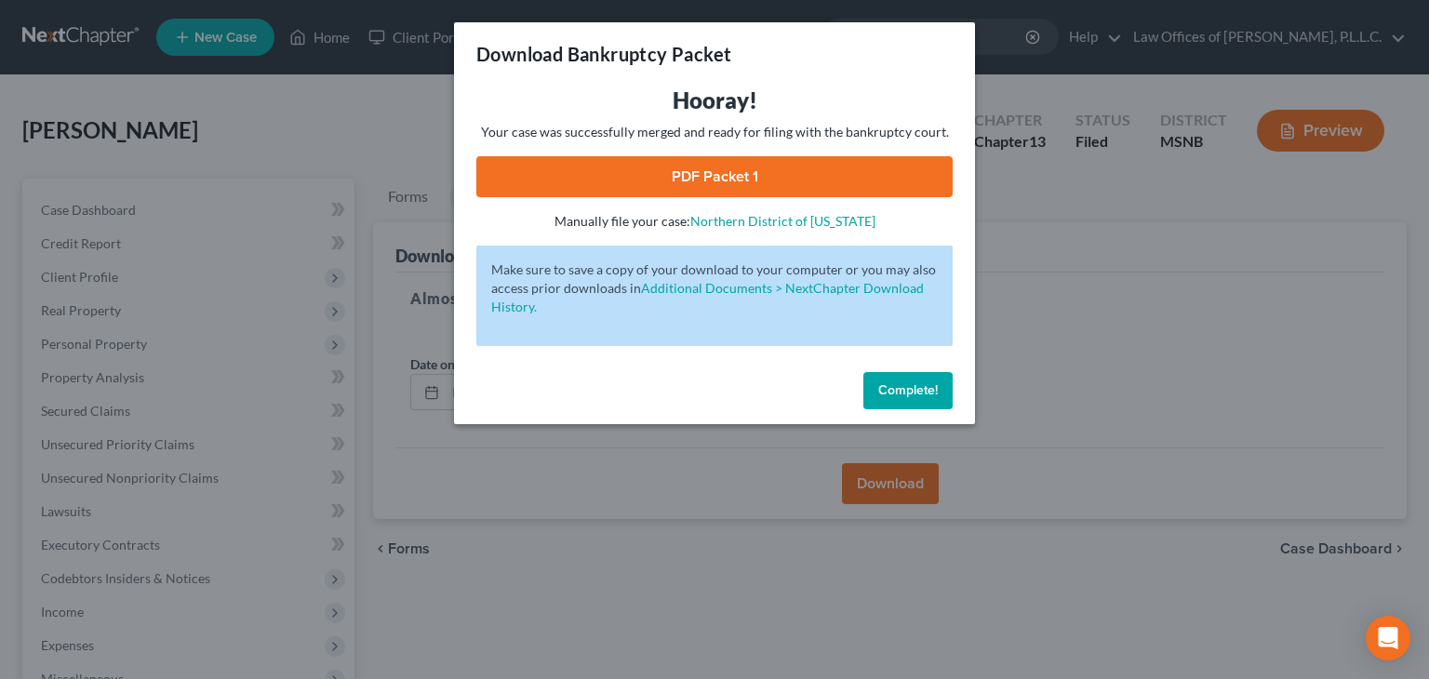
click at [741, 173] on link "PDF Packet 1" at bounding box center [714, 176] width 476 height 41
click at [901, 392] on span "Complete!" at bounding box center [908, 390] width 60 height 16
